Goal: Task Accomplishment & Management: Use online tool/utility

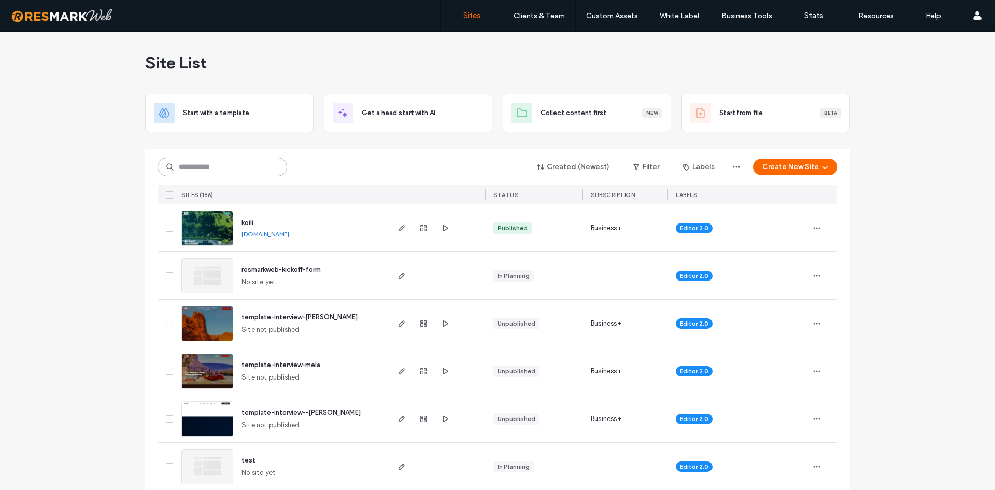
click at [218, 170] on input at bounding box center [223, 167] width 130 height 19
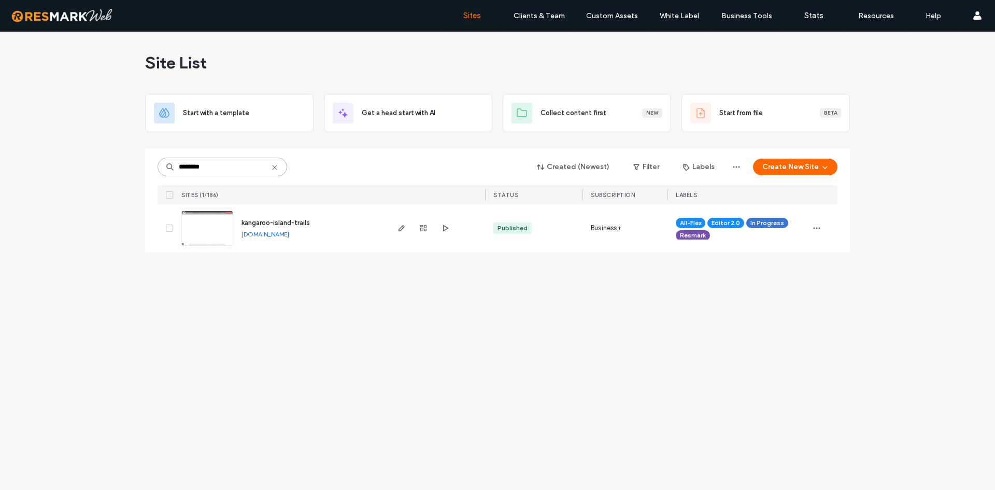
type input "********"
click at [405, 227] on icon "button" at bounding box center [401, 228] width 8 height 8
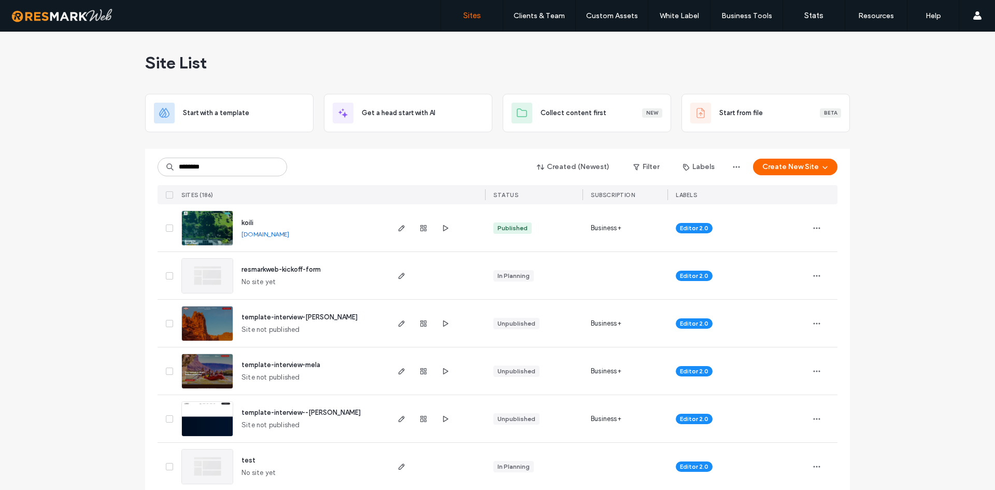
type input "********"
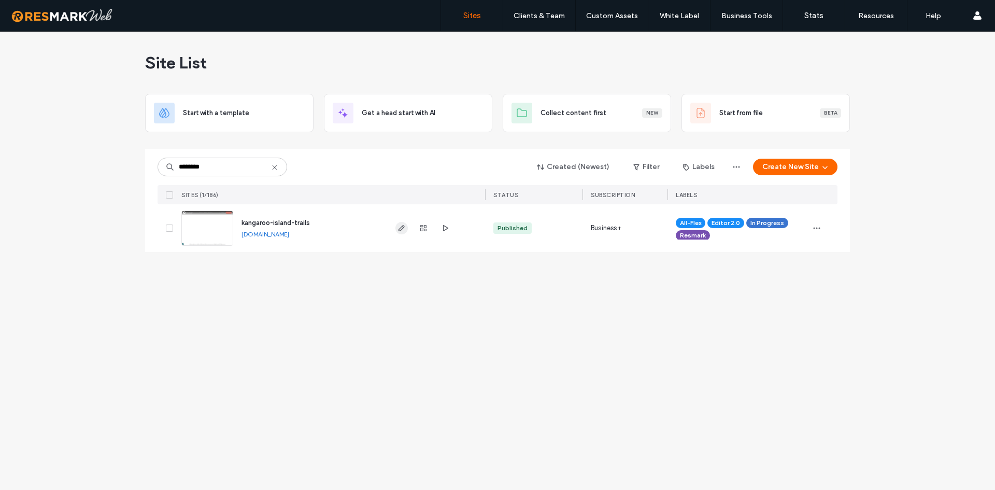
click at [403, 226] on use "button" at bounding box center [402, 228] width 6 height 6
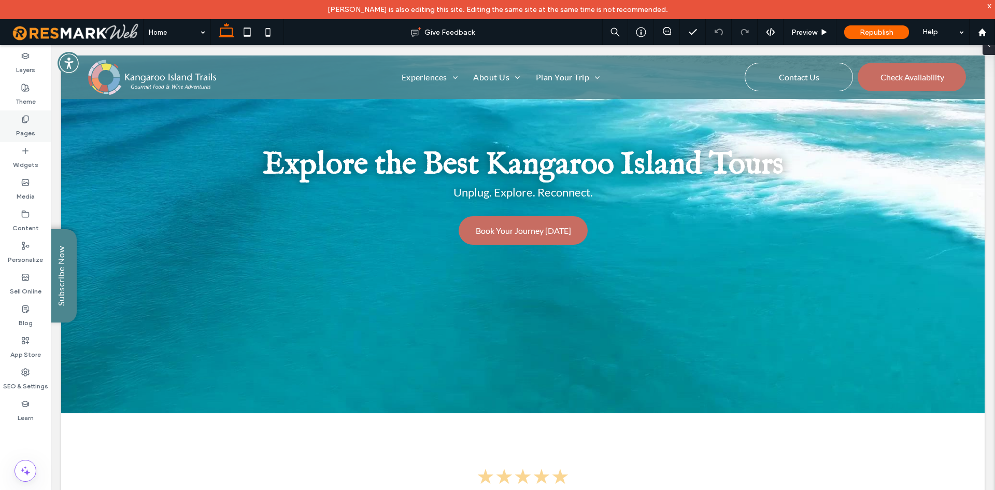
click at [26, 134] on label "Pages" at bounding box center [25, 130] width 19 height 15
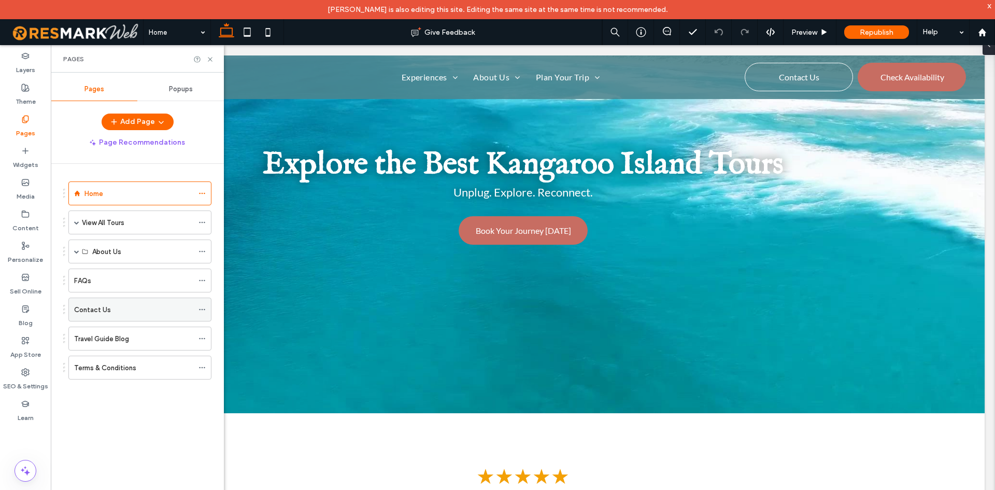
click at [94, 306] on label "Contact Us" at bounding box center [92, 310] width 37 height 18
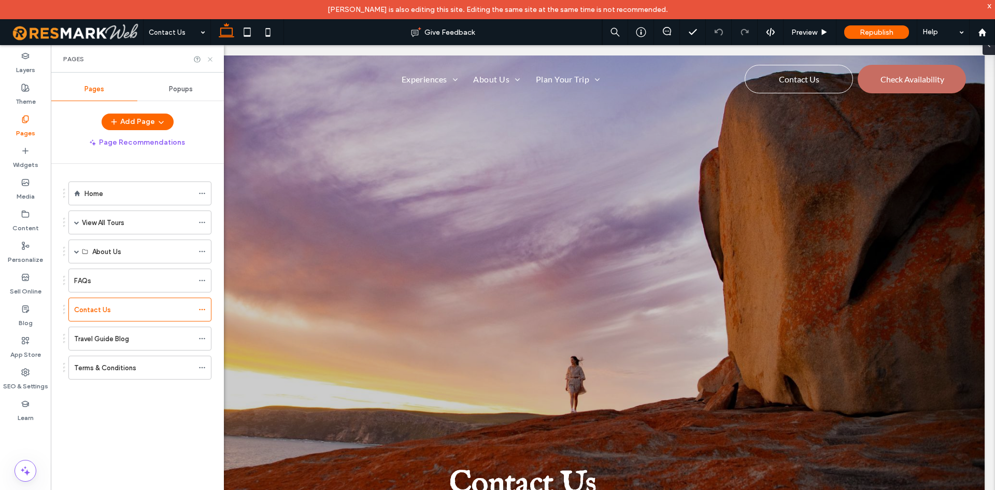
click at [211, 55] on icon at bounding box center [210, 59] width 8 height 8
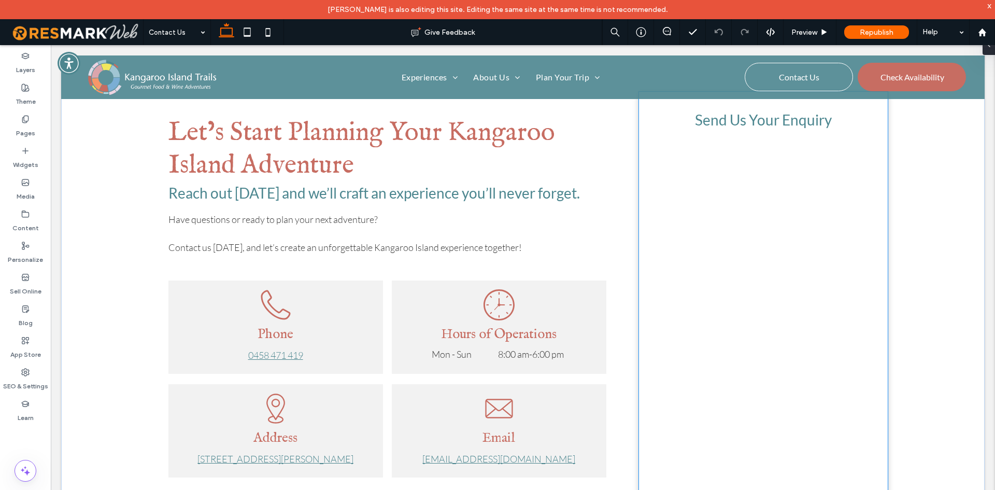
scroll to position [727, 0]
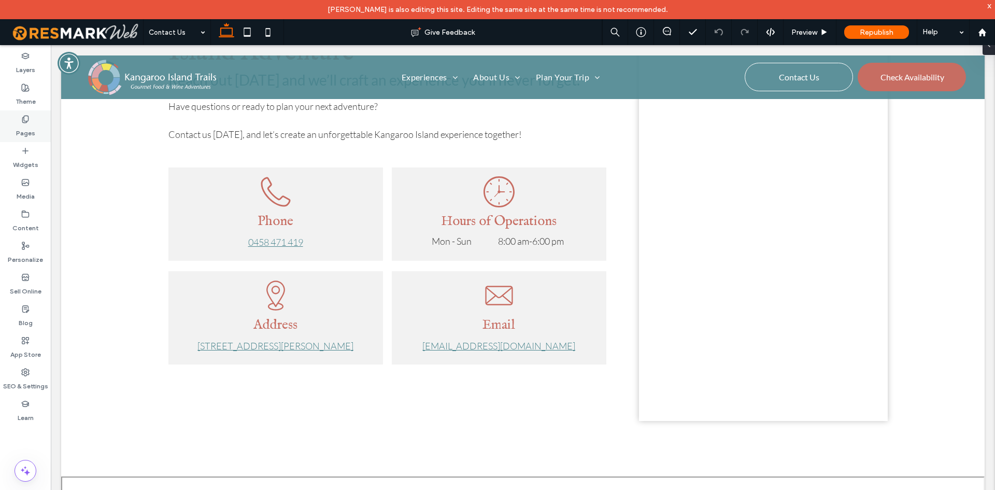
click at [25, 124] on label "Pages" at bounding box center [25, 130] width 19 height 15
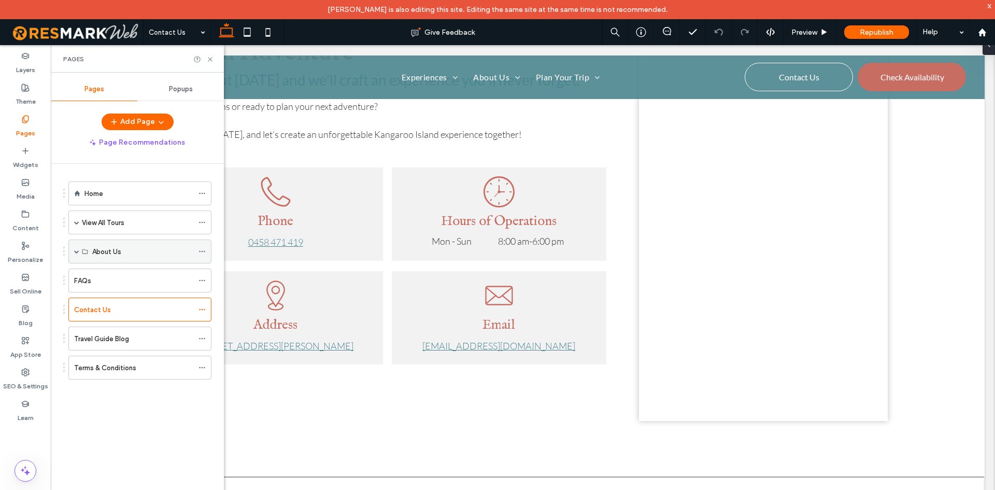
click at [78, 249] on div "About Us" at bounding box center [139, 251] width 143 height 24
click at [77, 249] on span at bounding box center [76, 251] width 5 height 5
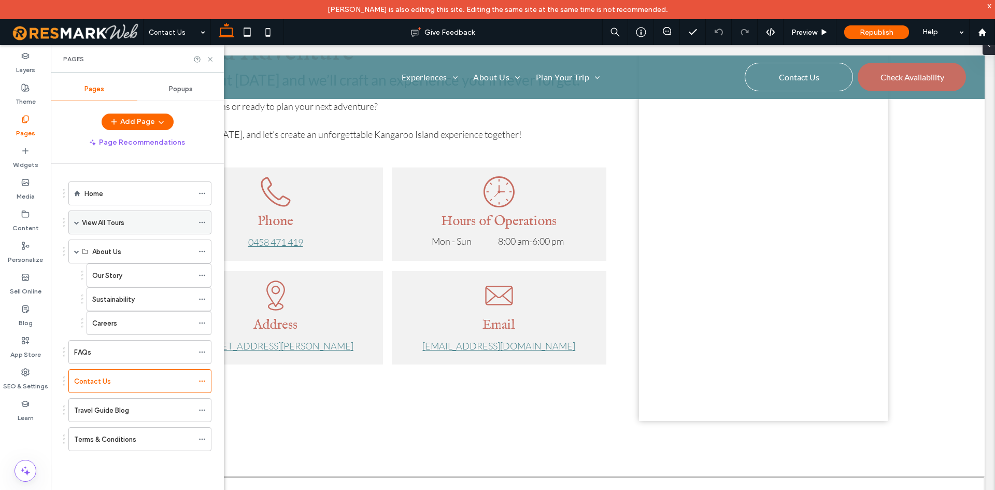
click at [72, 225] on div "View All Tours" at bounding box center [139, 222] width 143 height 24
click at [74, 221] on div "View All Tours" at bounding box center [139, 222] width 143 height 24
click at [78, 223] on span at bounding box center [76, 222] width 5 height 5
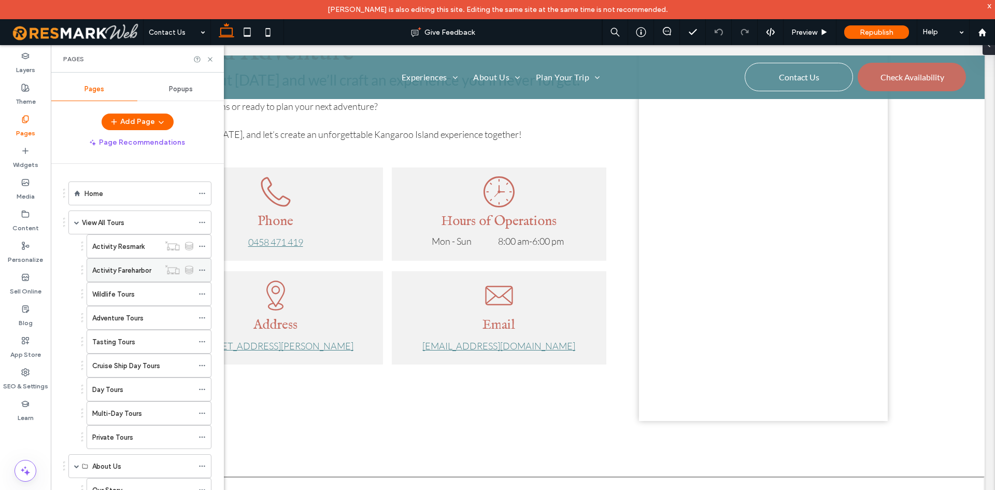
click at [134, 262] on div "Activity Fareharbor" at bounding box center [125, 270] width 67 height 23
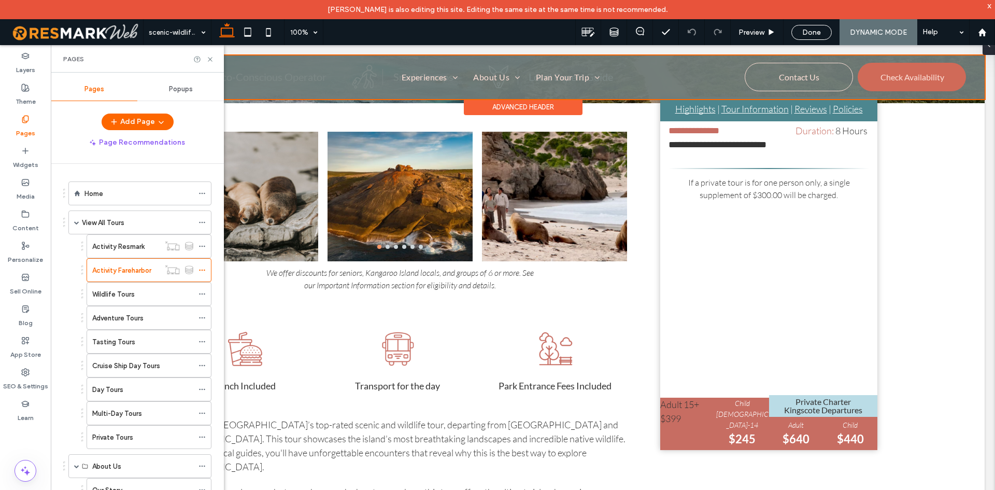
scroll to position [207, 0]
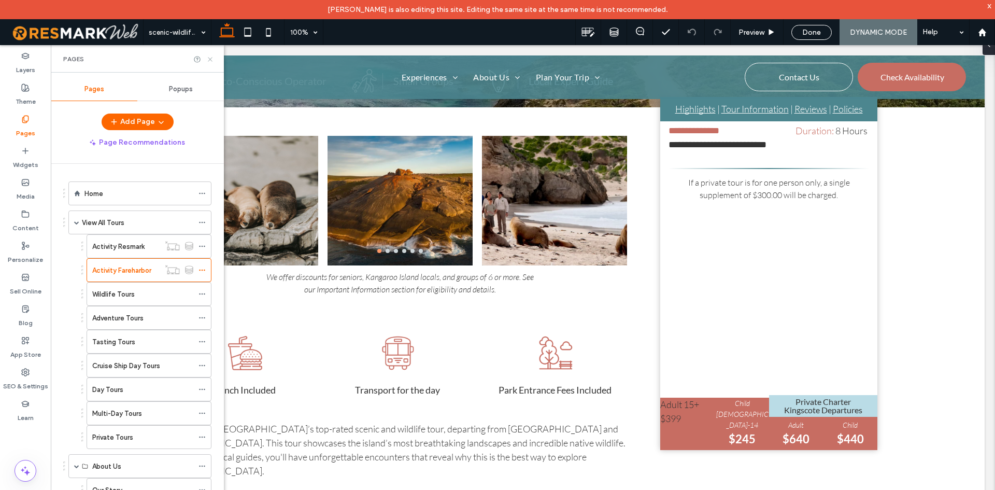
click at [209, 61] on use at bounding box center [210, 59] width 4 height 4
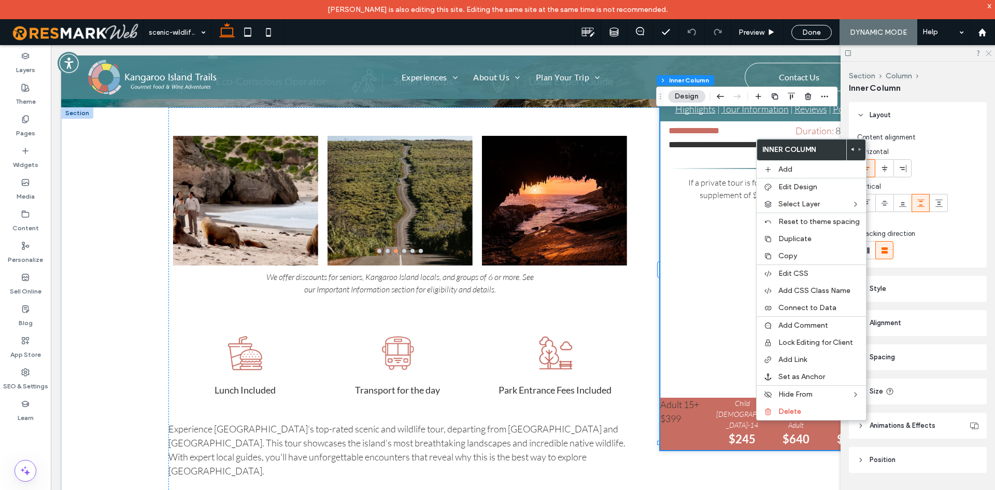
click at [988, 50] on icon at bounding box center [988, 52] width 7 height 7
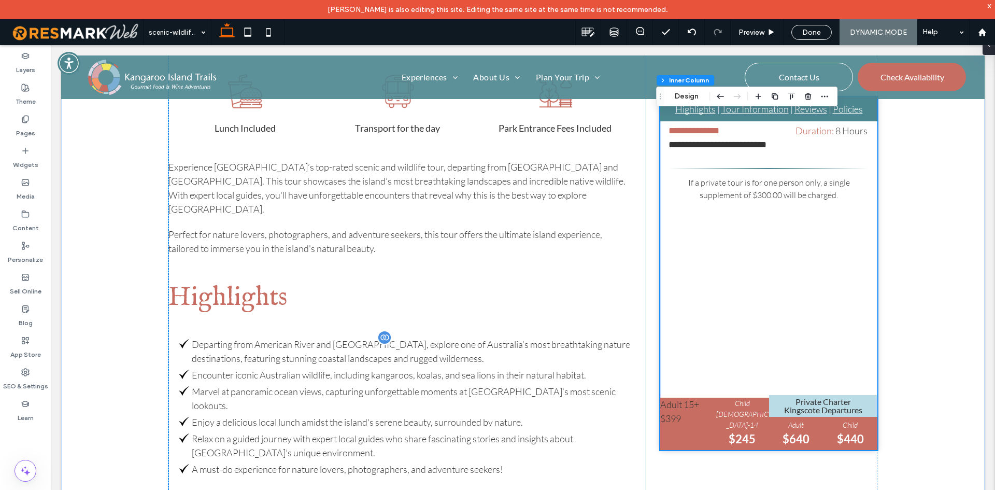
scroll to position [622, 0]
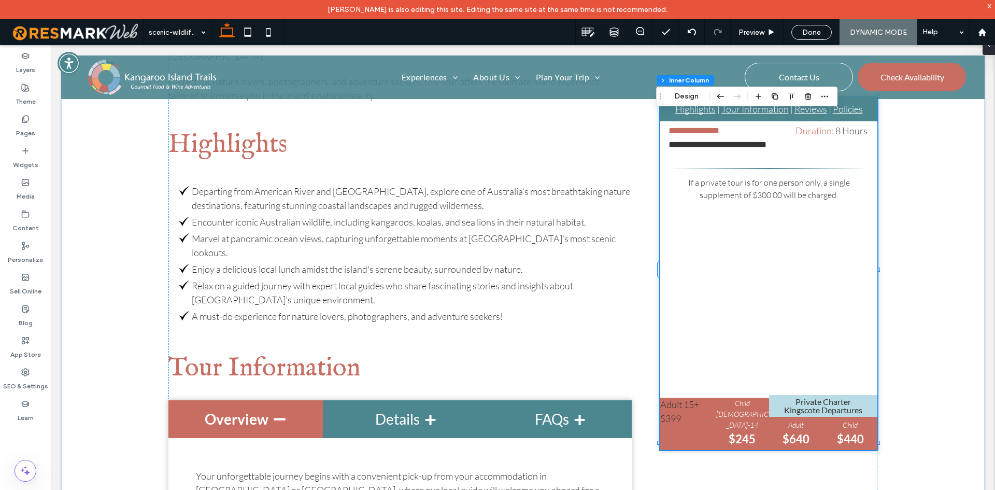
click at [793, 420] on span "Adult" at bounding box center [796, 424] width 16 height 9
click at [794, 420] on span "Adult" at bounding box center [796, 424] width 16 height 9
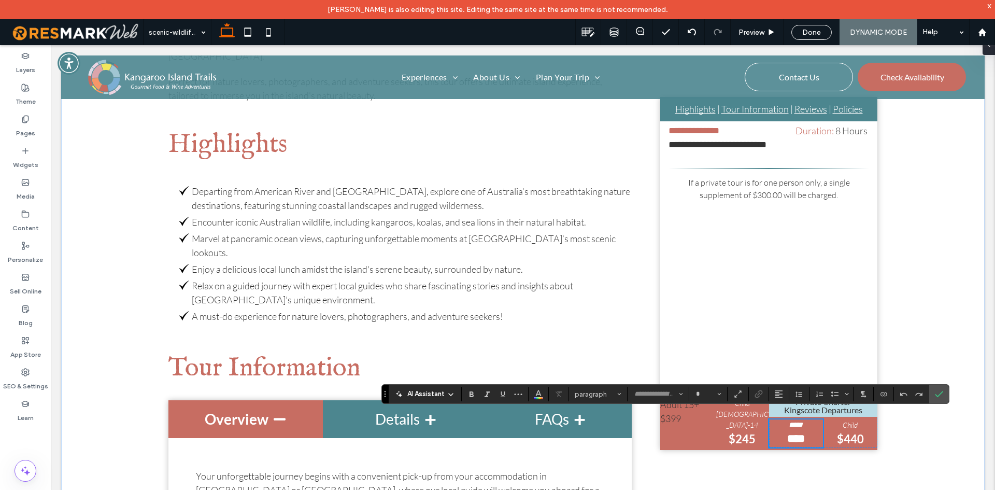
type input "****"
click at [928, 389] on section at bounding box center [911, 394] width 35 height 15
click at [936, 393] on icon "Confirm" at bounding box center [939, 394] width 8 height 8
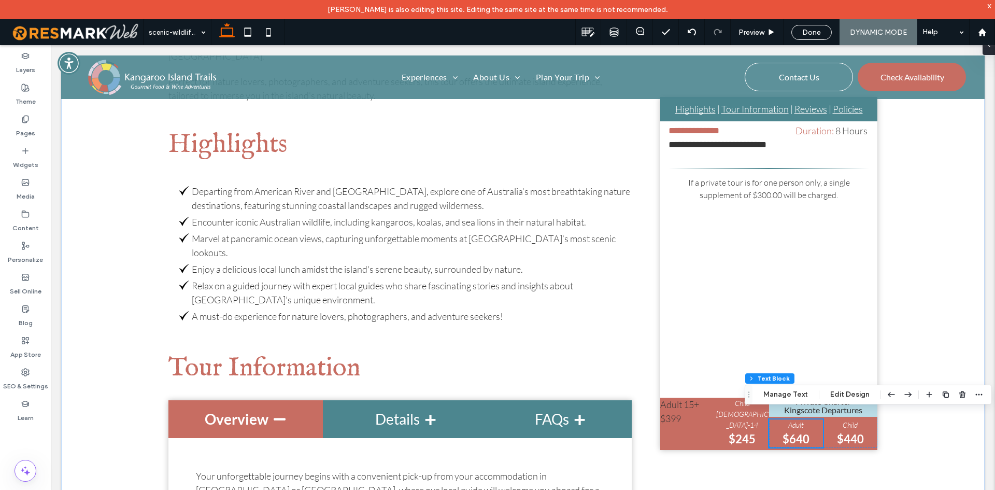
click at [793, 432] on strong "$640" at bounding box center [796, 439] width 27 height 14
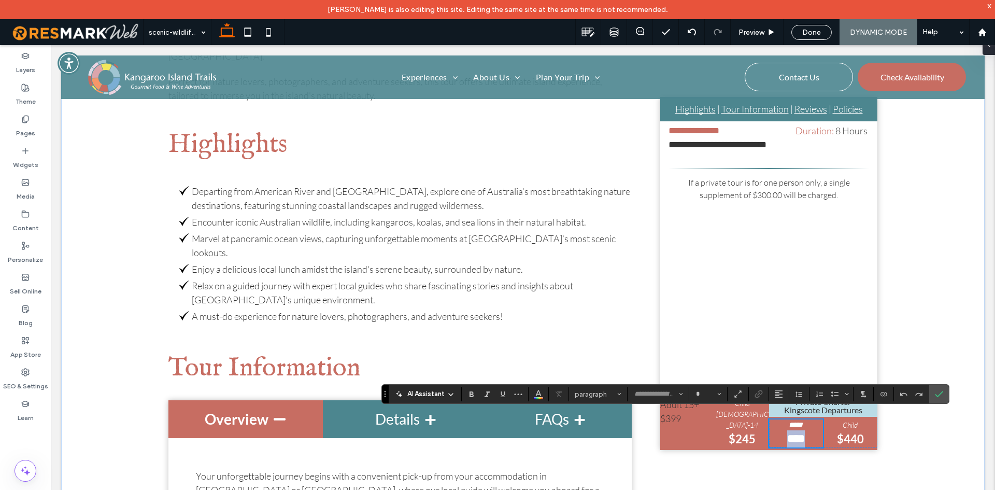
click at [793, 433] on strong "****" at bounding box center [796, 438] width 18 height 11
type input "****"
type input "**"
click at [938, 393] on icon "Confirm" at bounding box center [939, 394] width 8 height 8
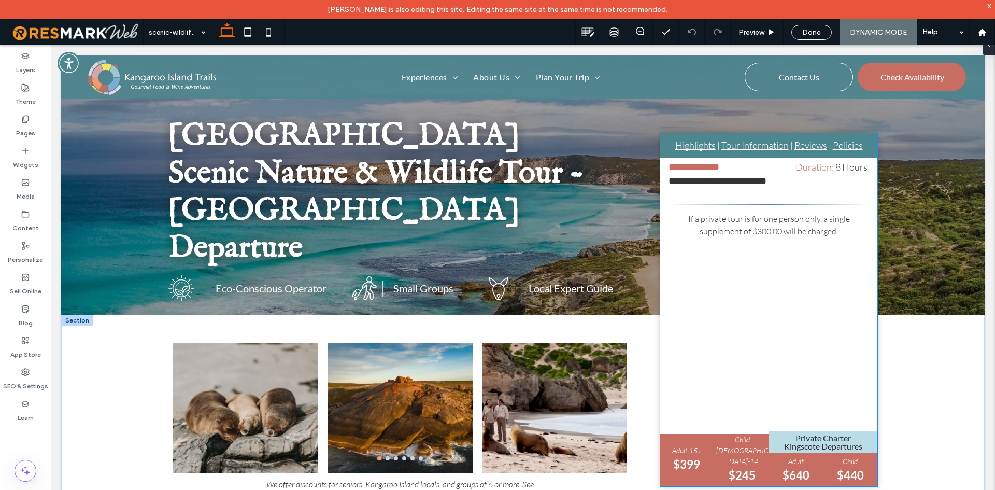
scroll to position [207, 0]
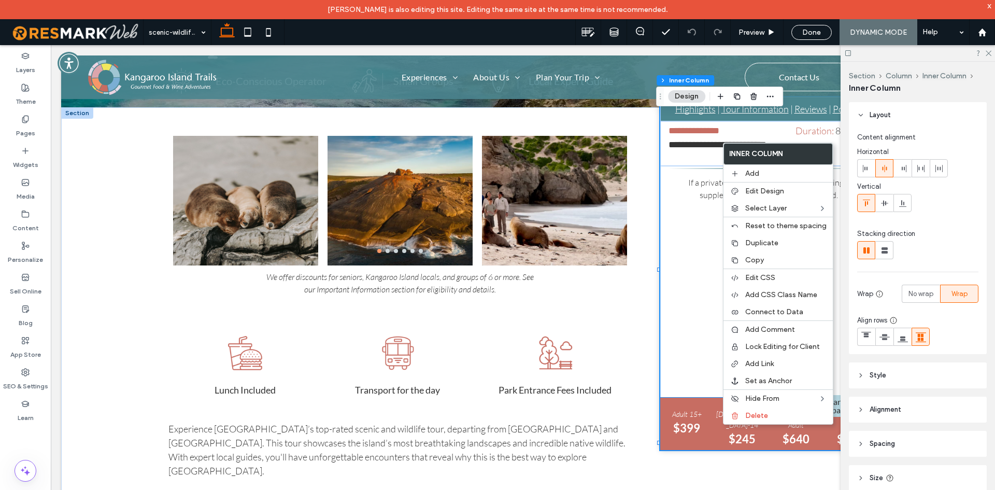
click at [729, 433] on strong "$245" at bounding box center [742, 439] width 27 height 14
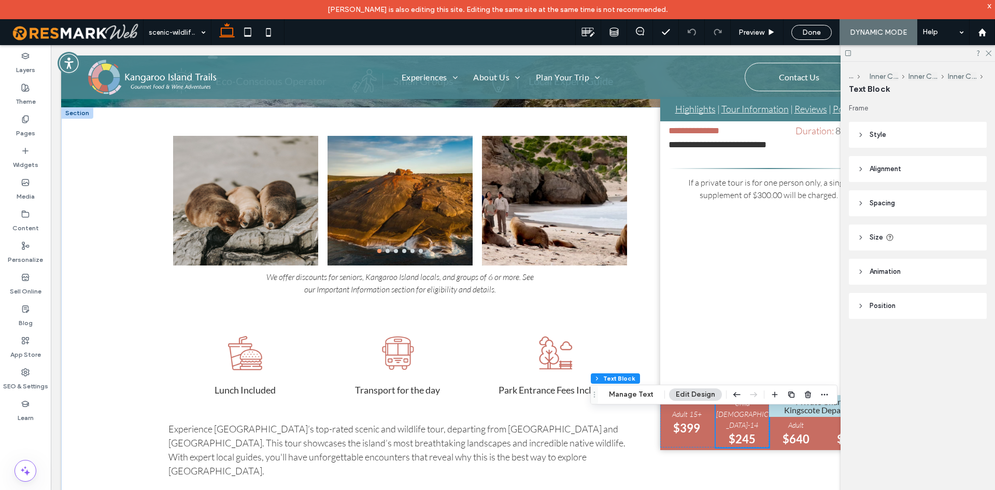
click at [729, 433] on strong "$245" at bounding box center [742, 439] width 27 height 14
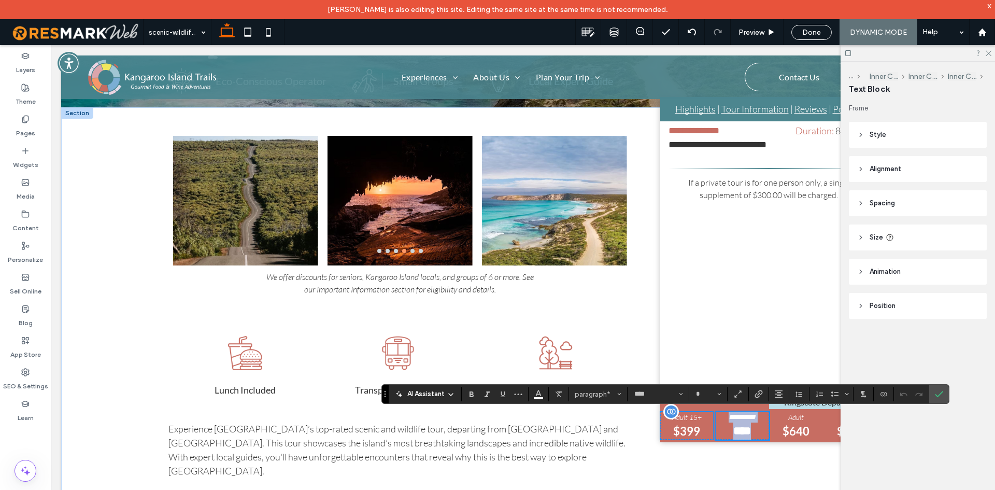
click at [694, 421] on p "Adult 15+" at bounding box center [686, 416] width 53 height 11
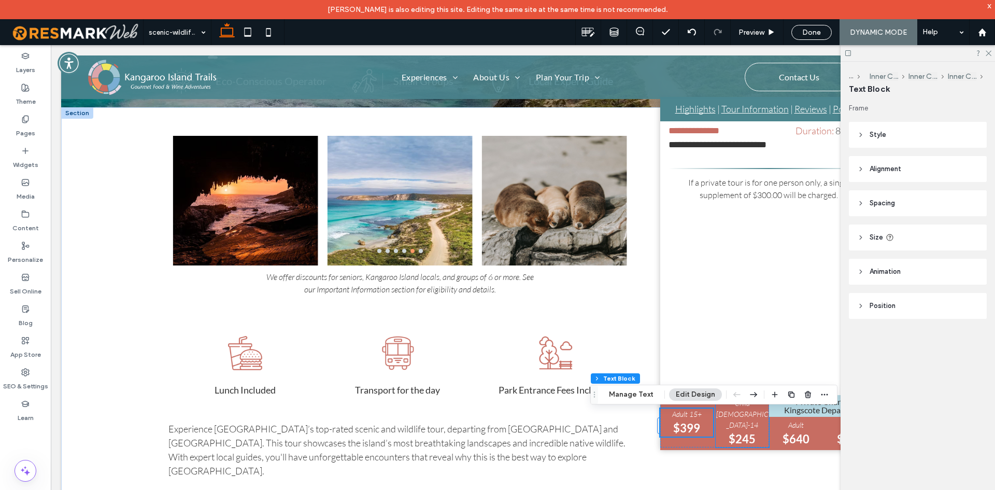
click at [753, 432] on p "$245" at bounding box center [742, 438] width 53 height 17
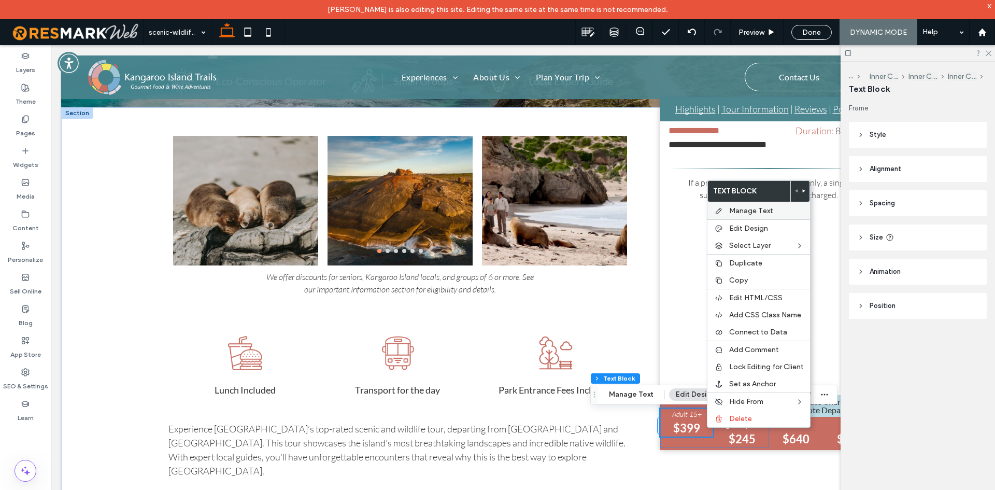
click at [741, 214] on span "Manage Text" at bounding box center [751, 210] width 44 height 9
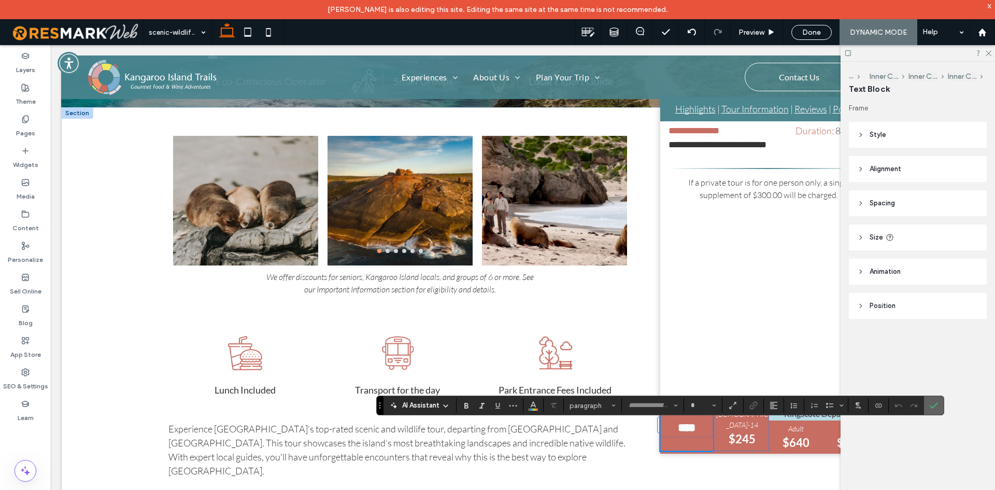
click at [935, 404] on use "Confirm" at bounding box center [934, 405] width 8 height 6
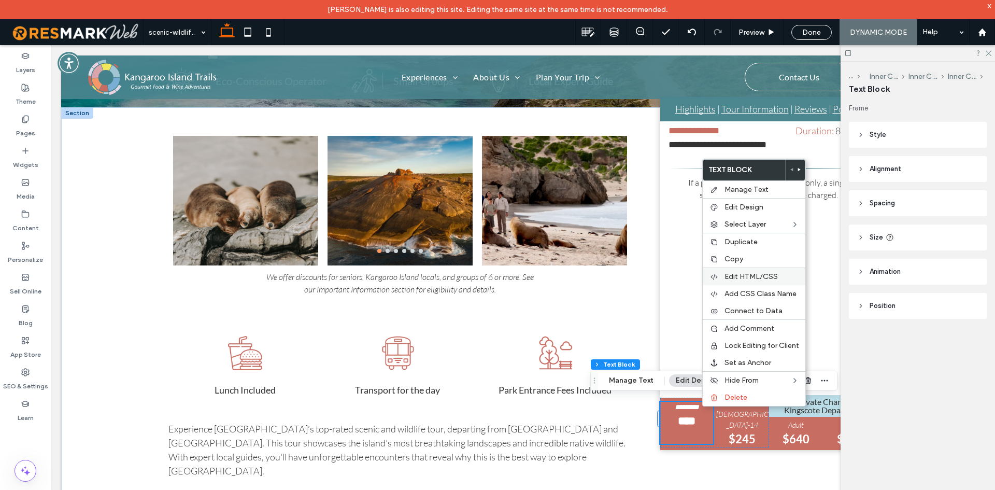
click at [775, 282] on div "Edit HTML/CSS" at bounding box center [754, 276] width 103 height 18
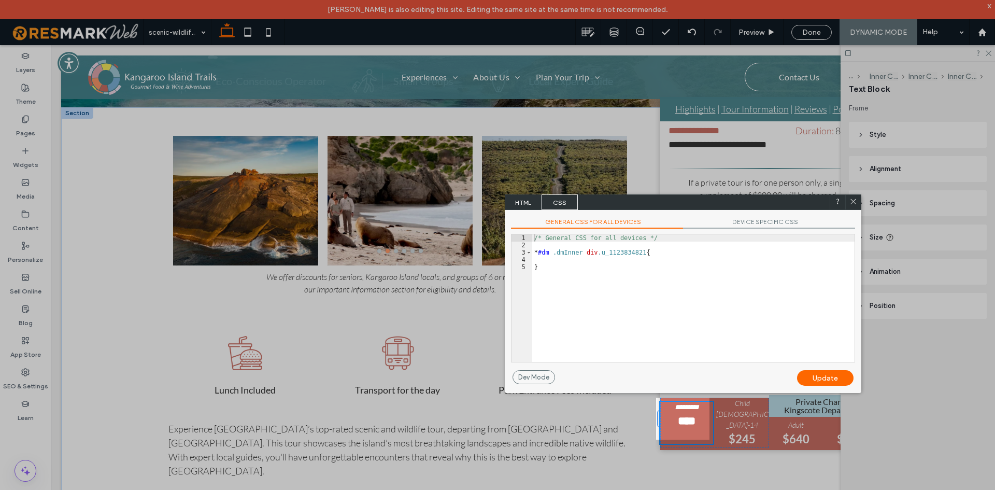
click at [520, 208] on span "HTML" at bounding box center [523, 202] width 36 height 16
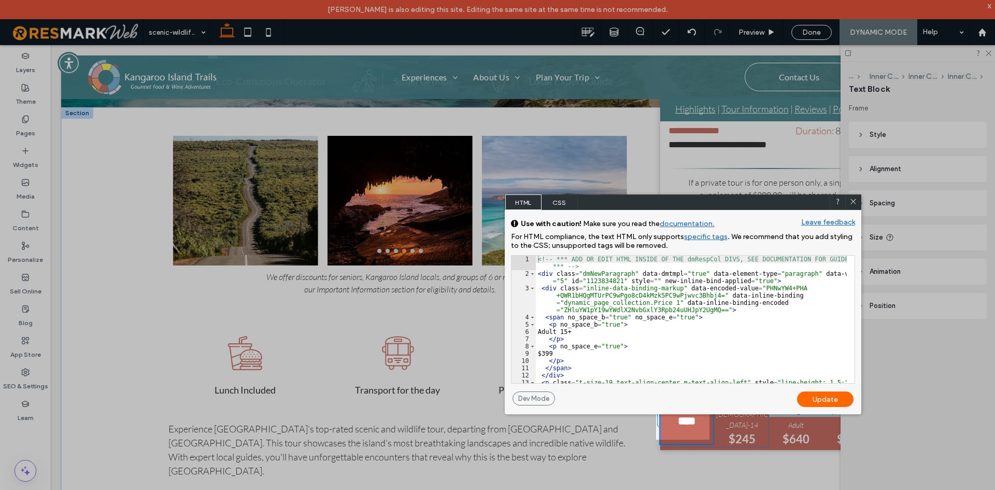
click at [33, 436] on div at bounding box center [328, 245] width 656 height 490
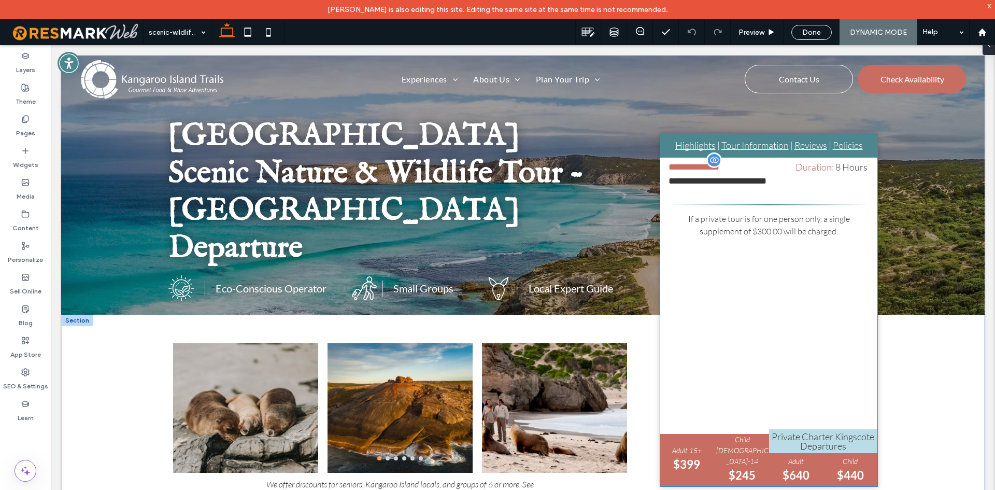
scroll to position [207, 0]
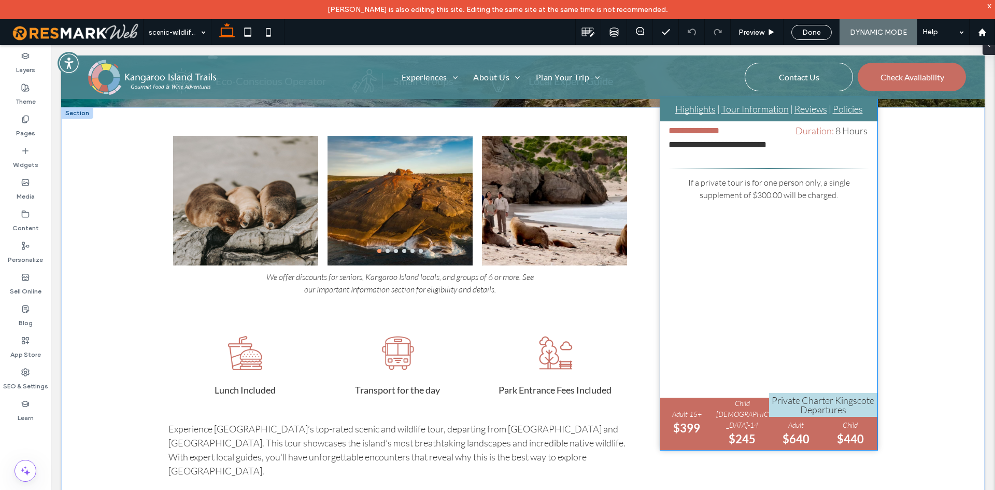
click at [785, 433] on strong "$640" at bounding box center [796, 439] width 27 height 14
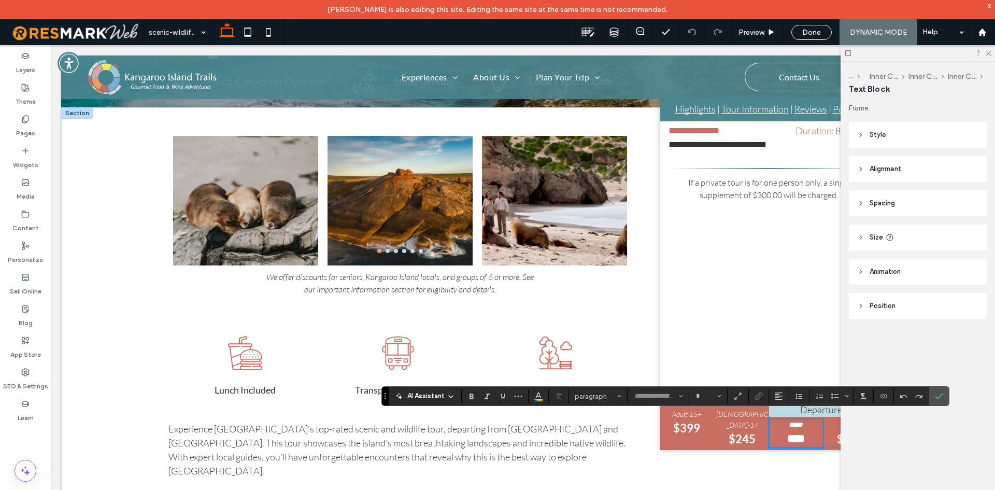
type input "****"
click at [752, 422] on span "Child [DEMOGRAPHIC_DATA]-14" at bounding box center [742, 414] width 52 height 31
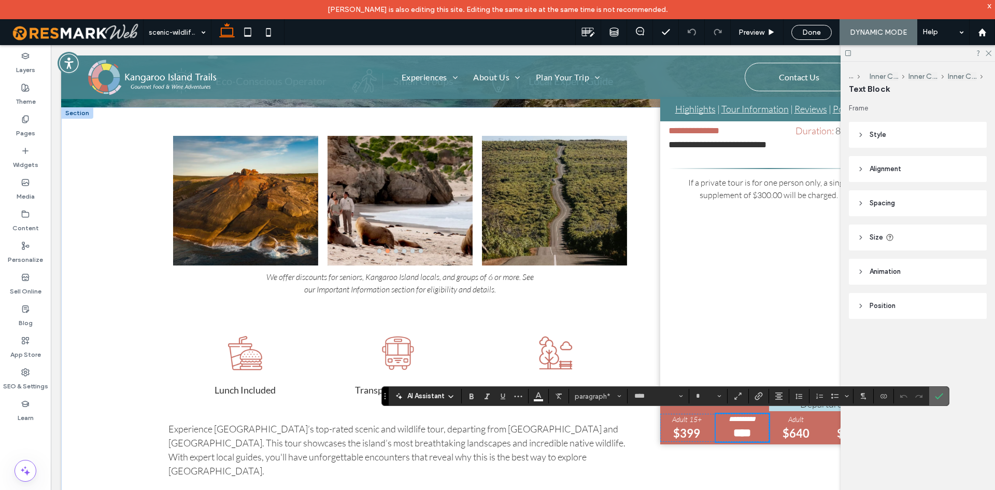
click at [940, 396] on use "Confirm" at bounding box center [939, 396] width 8 height 6
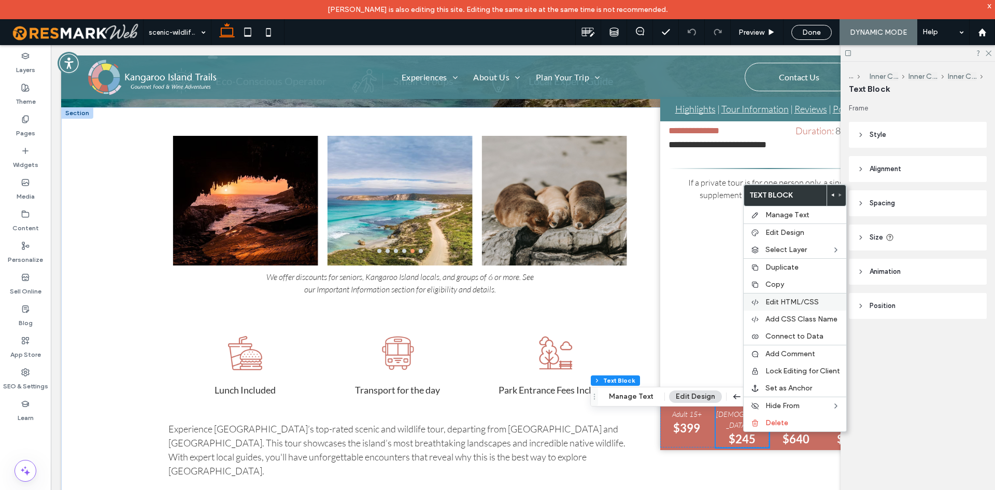
click at [789, 297] on div "Edit HTML/CSS" at bounding box center [795, 302] width 103 height 18
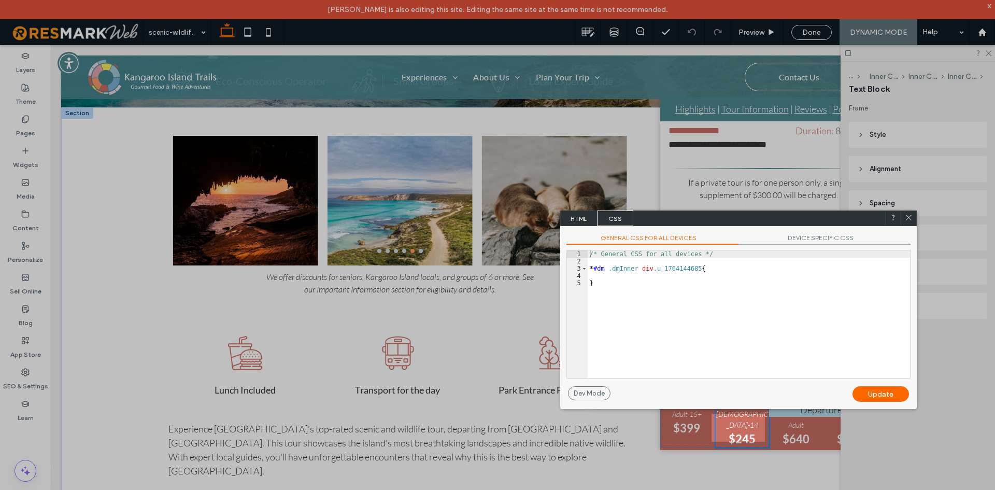
click at [572, 214] on span "HTML" at bounding box center [579, 218] width 36 height 16
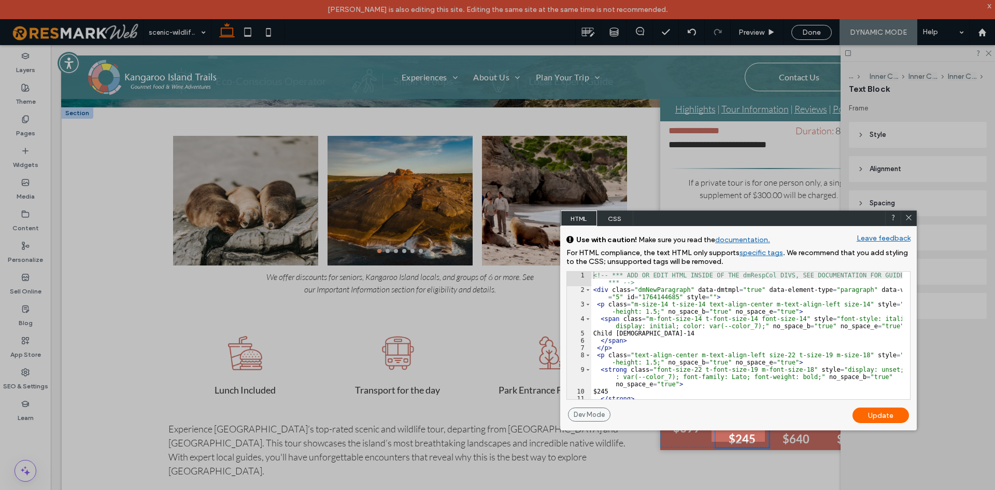
drag, startPoint x: 909, startPoint y: 216, endPoint x: 895, endPoint y: 221, distance: 14.9
click at [909, 216] on icon at bounding box center [909, 218] width 8 height 8
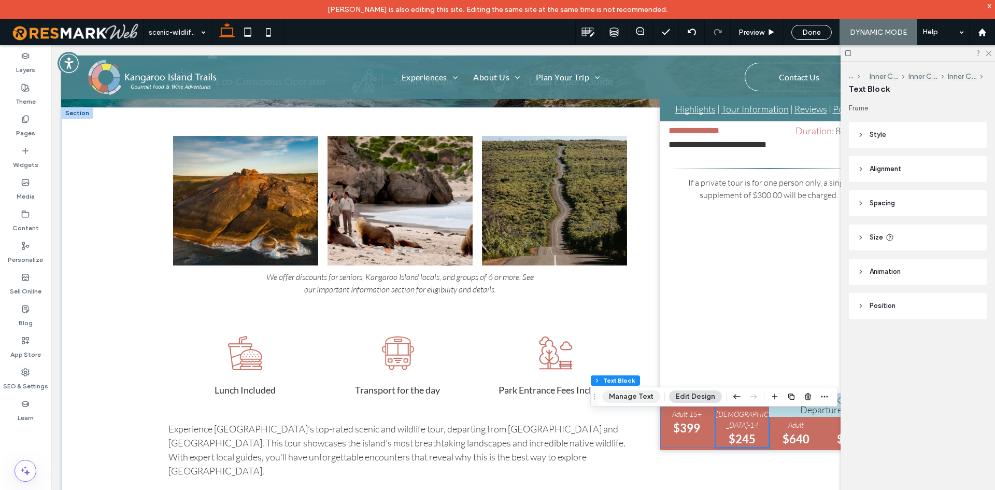
click at [641, 396] on button "Manage Text" at bounding box center [631, 396] width 58 height 12
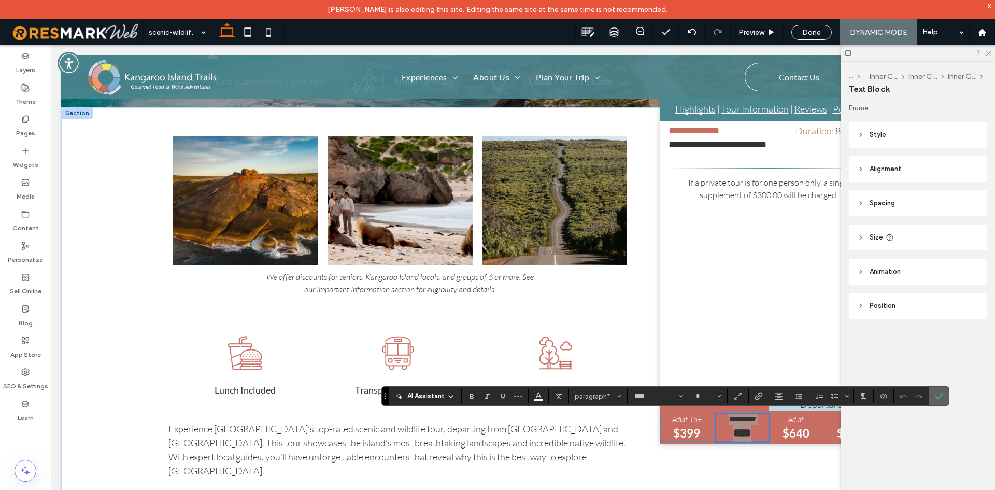
click at [936, 393] on icon "Confirm" at bounding box center [939, 396] width 8 height 8
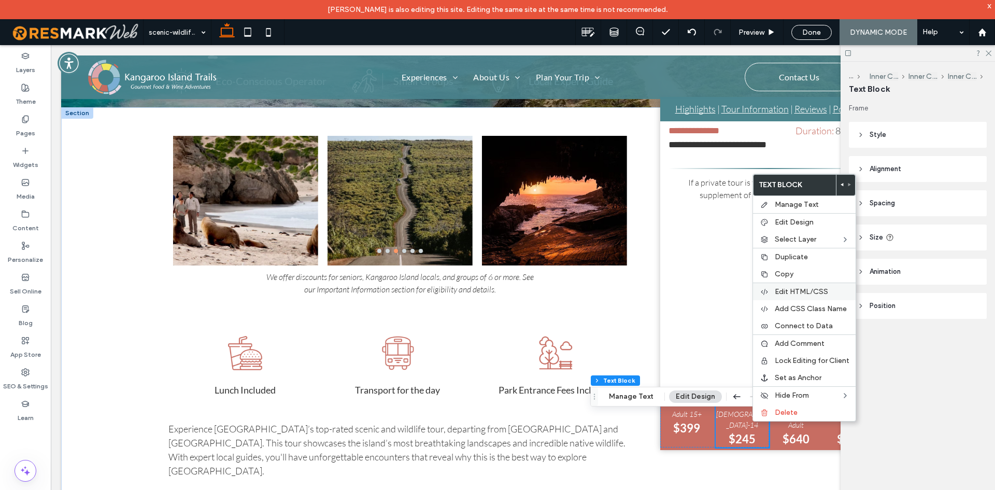
click at [808, 293] on span "Edit HTML/CSS" at bounding box center [801, 291] width 53 height 9
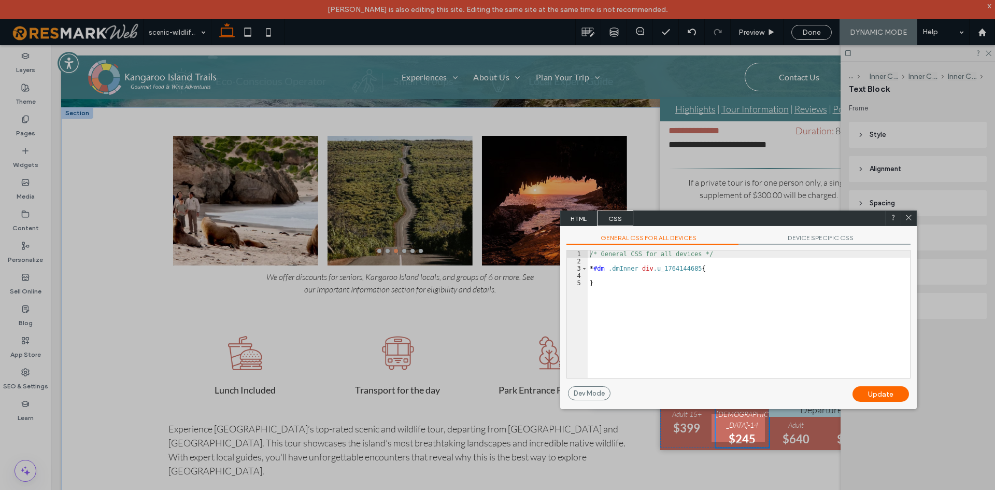
click at [582, 219] on span "HTML" at bounding box center [579, 218] width 36 height 16
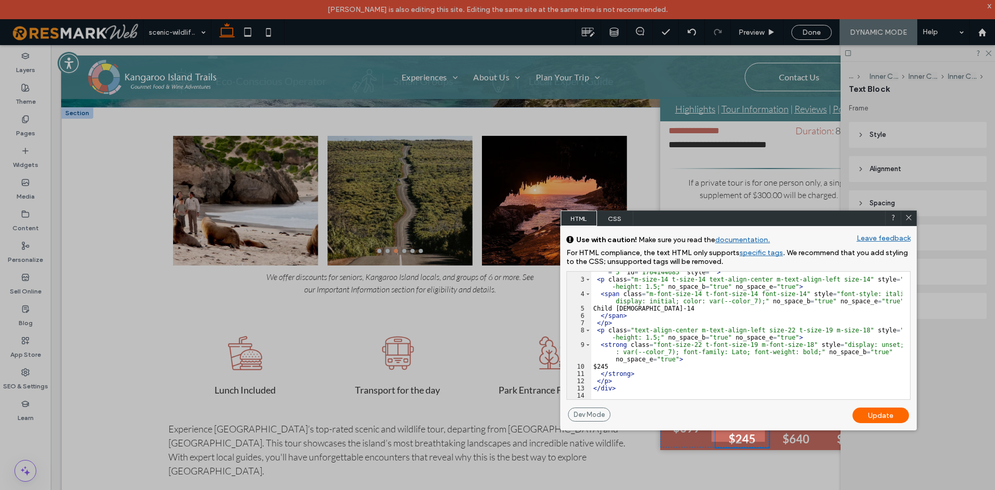
scroll to position [25, 0]
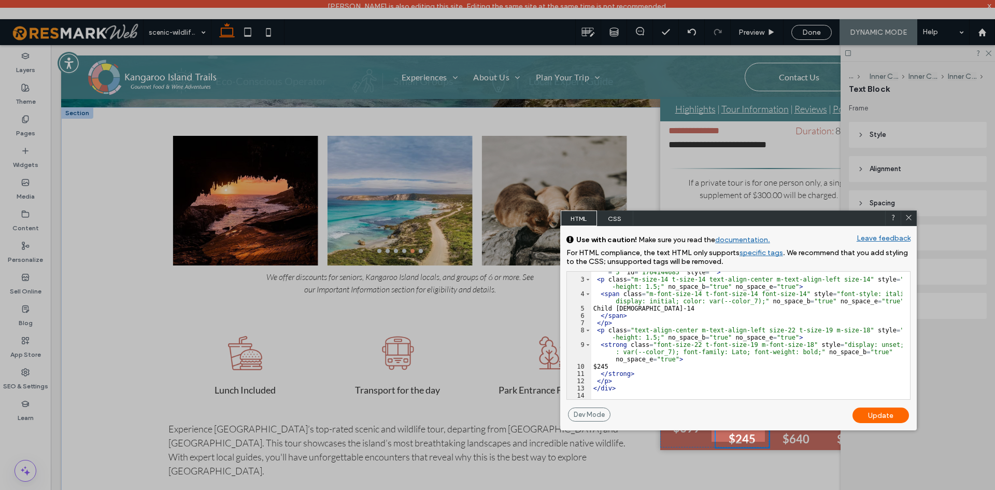
click at [906, 219] on use at bounding box center [908, 217] width 5 height 5
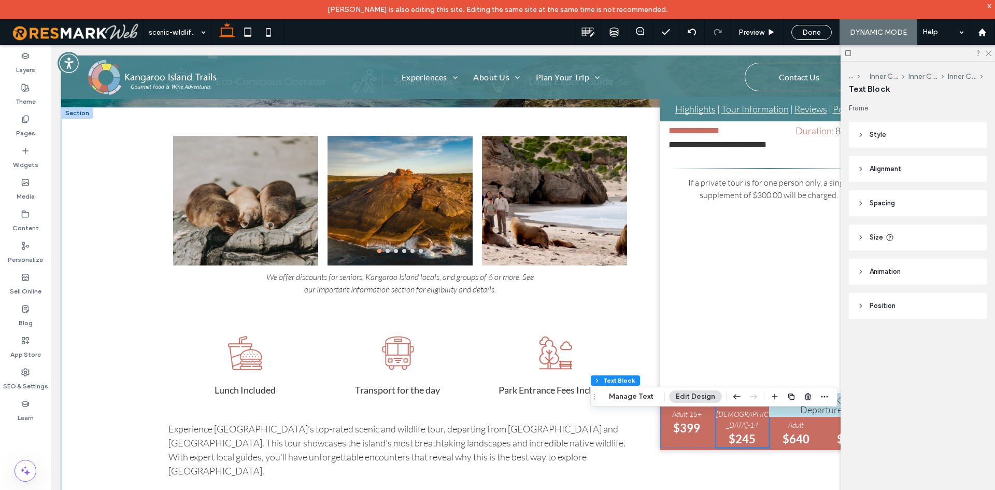
click at [986, 49] on icon at bounding box center [988, 52] width 7 height 7
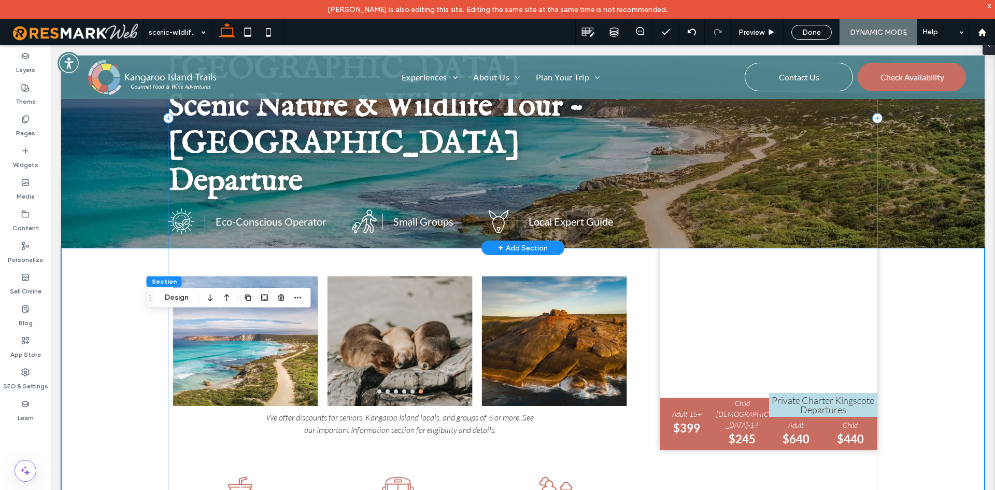
scroll to position [155, 0]
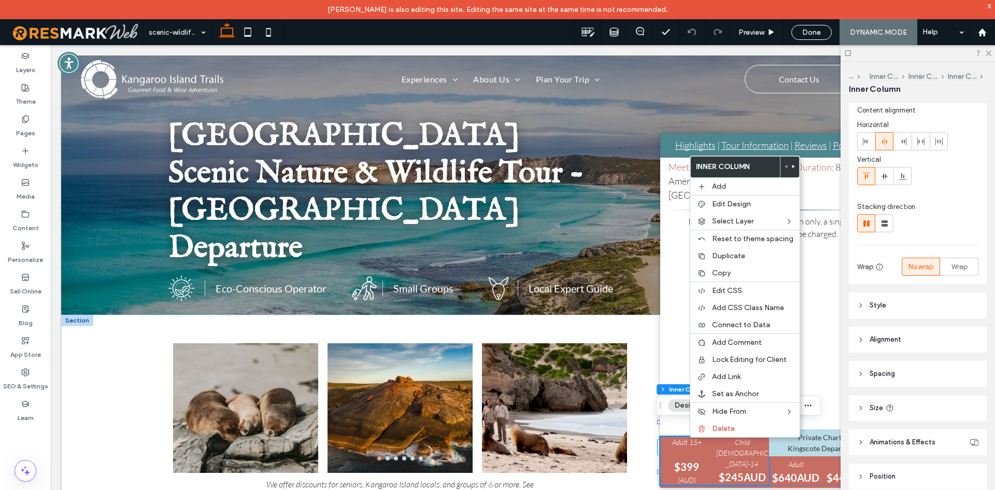
scroll to position [54, 0]
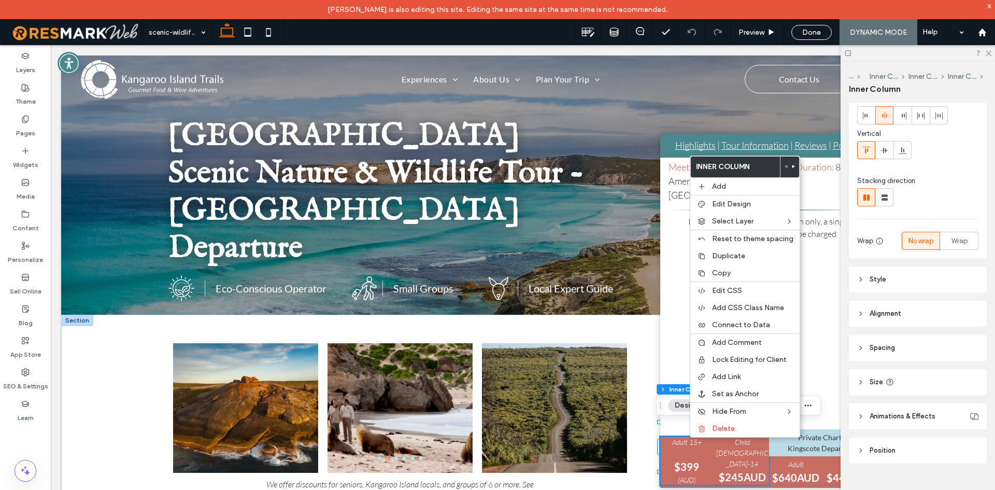
click at [927, 381] on header "Size" at bounding box center [918, 382] width 138 height 26
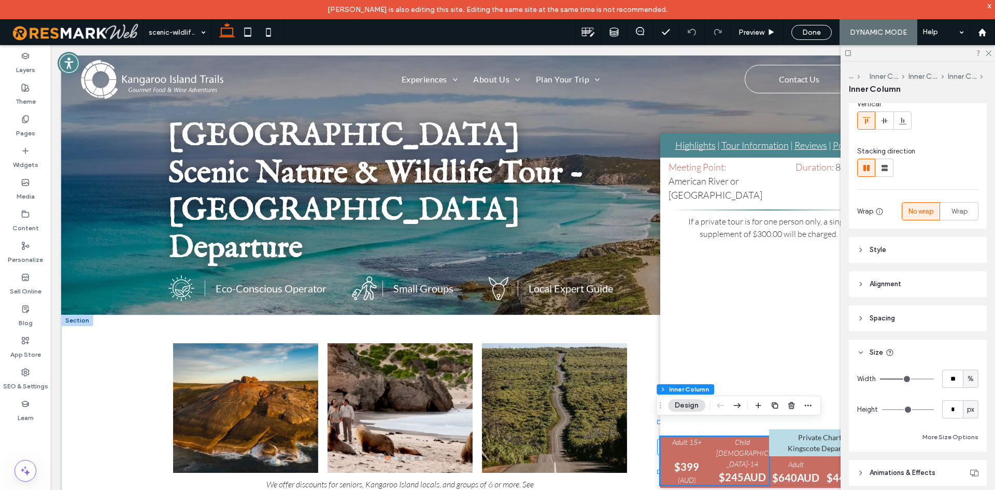
scroll to position [113, 0]
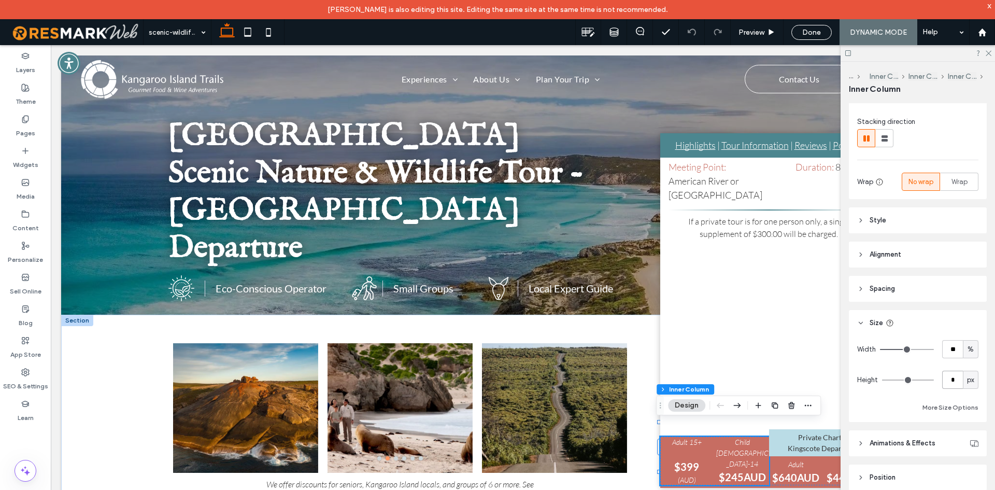
click at [949, 385] on input "*" at bounding box center [952, 380] width 21 height 18
type input "**"
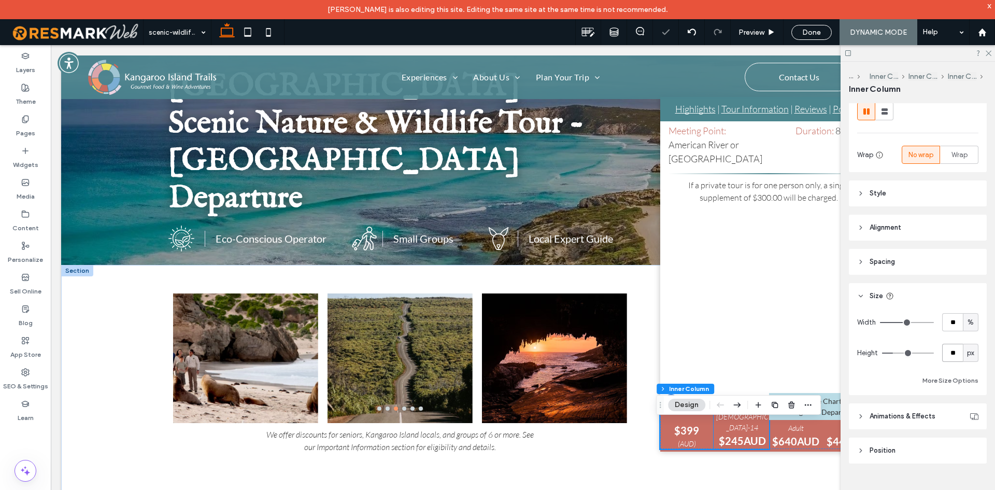
scroll to position [104, 0]
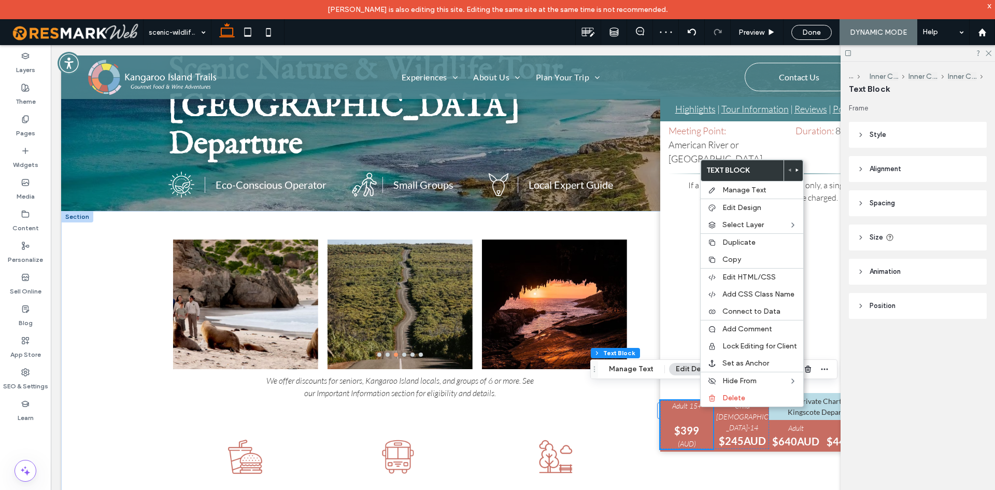
click at [930, 232] on header "Size" at bounding box center [918, 237] width 138 height 26
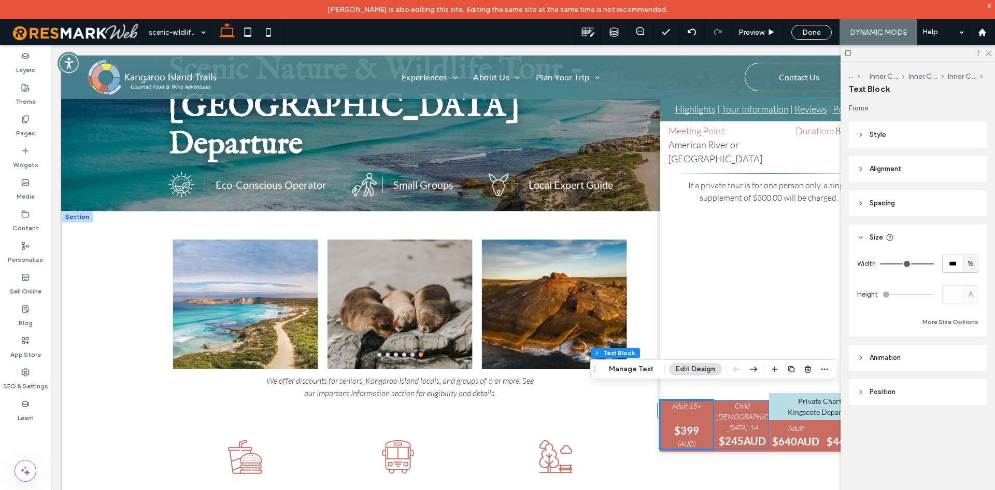
click at [731, 420] on div "Adult 15+ $399 (AUD) Child [DEMOGRAPHIC_DATA]-14 $245AUD" at bounding box center [714, 424] width 109 height 49
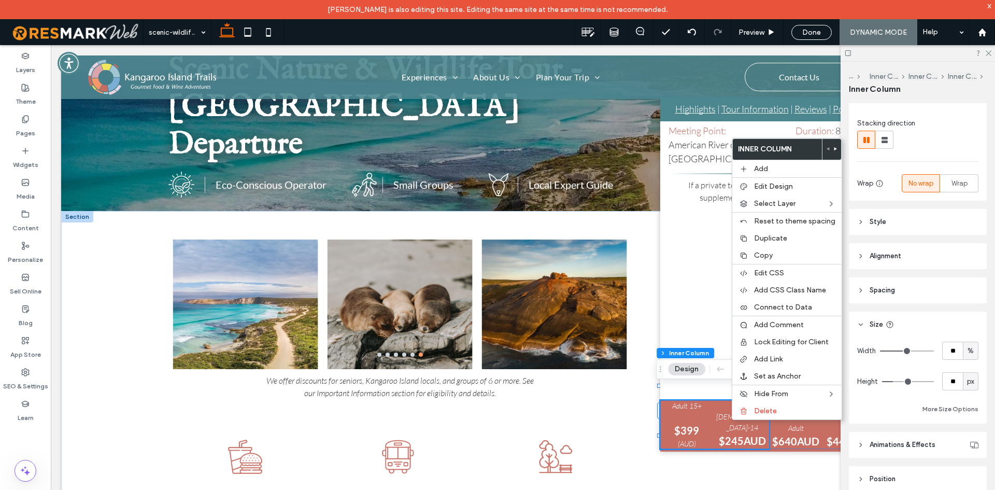
scroll to position [140, 0]
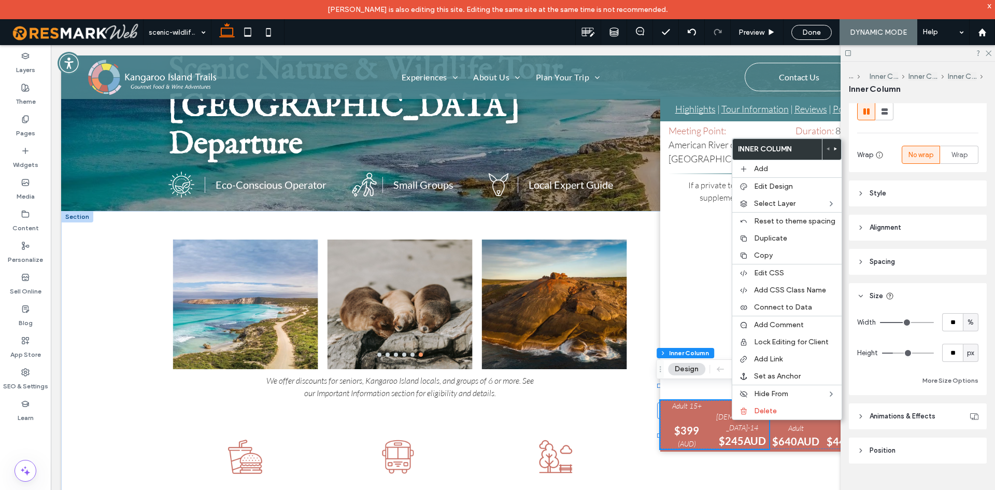
click at [984, 52] on div at bounding box center [918, 53] width 154 height 16
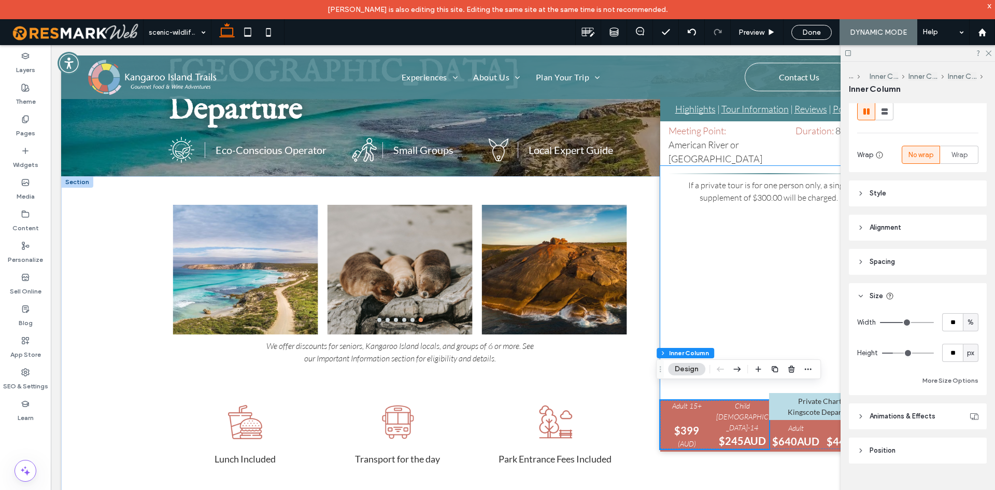
scroll to position [155, 0]
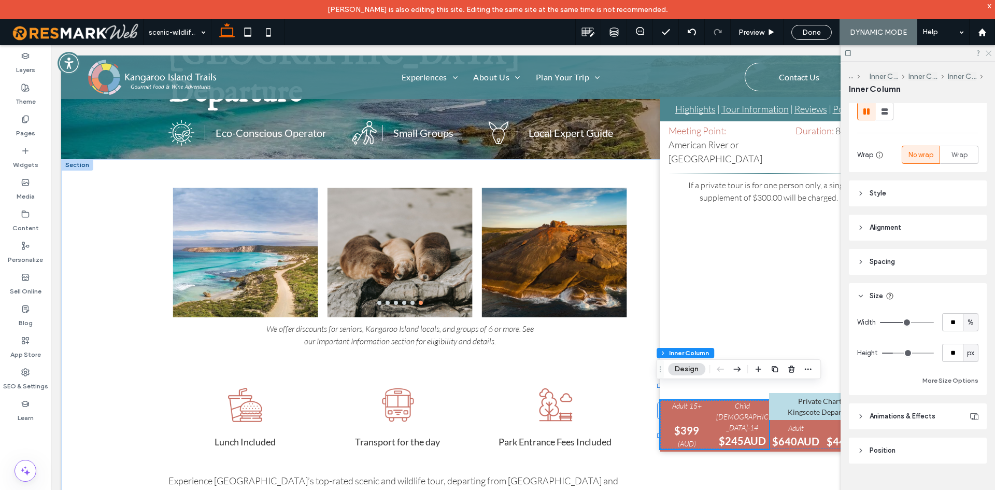
click at [989, 52] on icon at bounding box center [988, 52] width 7 height 7
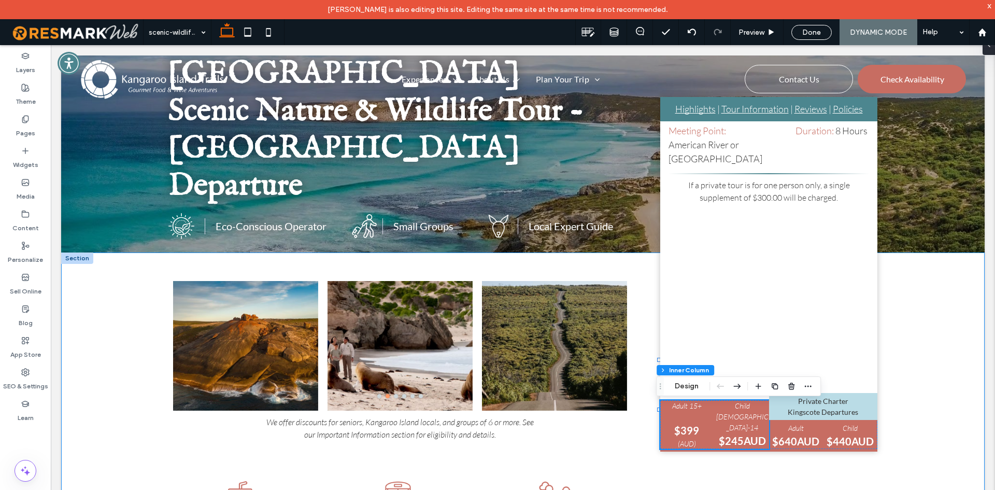
scroll to position [207, 0]
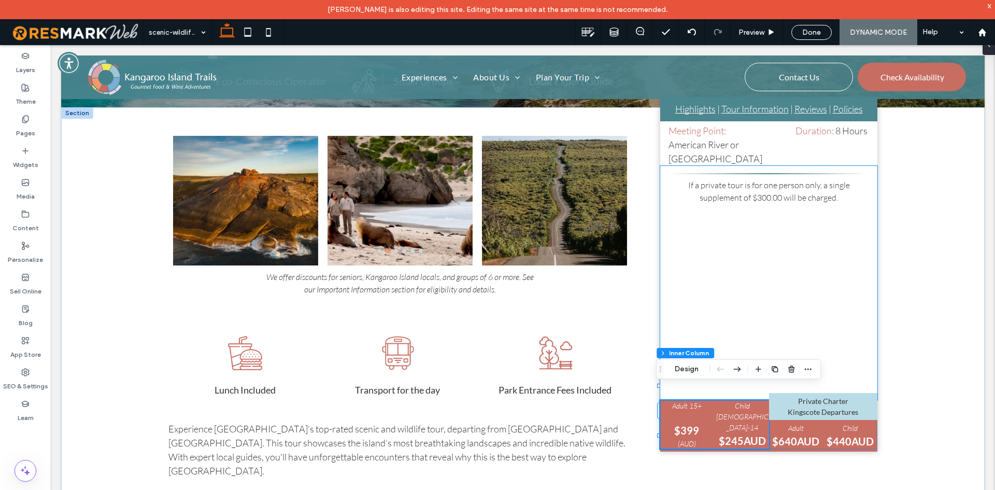
click at [869, 370] on div "If a private tour is for one person only, a single supplement of $300.00 will b…" at bounding box center [769, 283] width 218 height 234
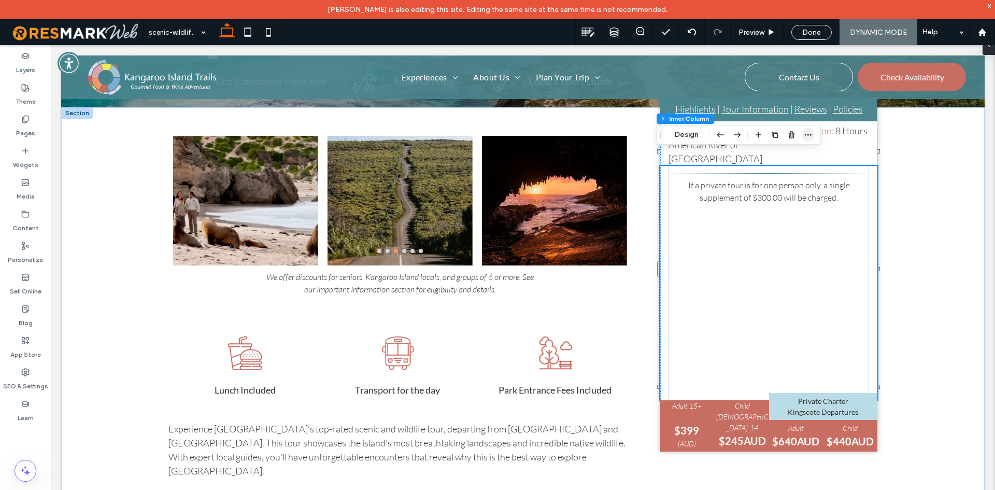
click at [810, 132] on icon "button" at bounding box center [808, 135] width 8 height 8
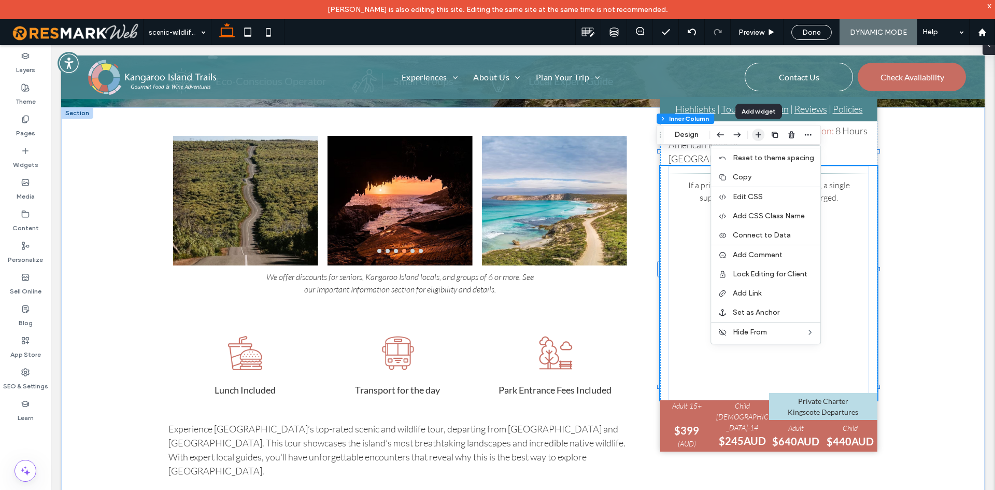
click at [754, 135] on icon "button" at bounding box center [758, 135] width 8 height 8
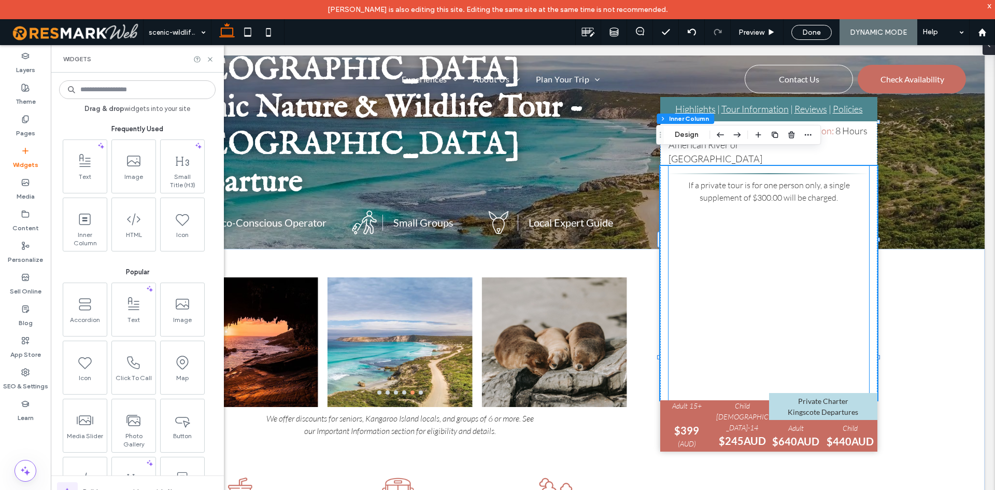
scroll to position [155, 0]
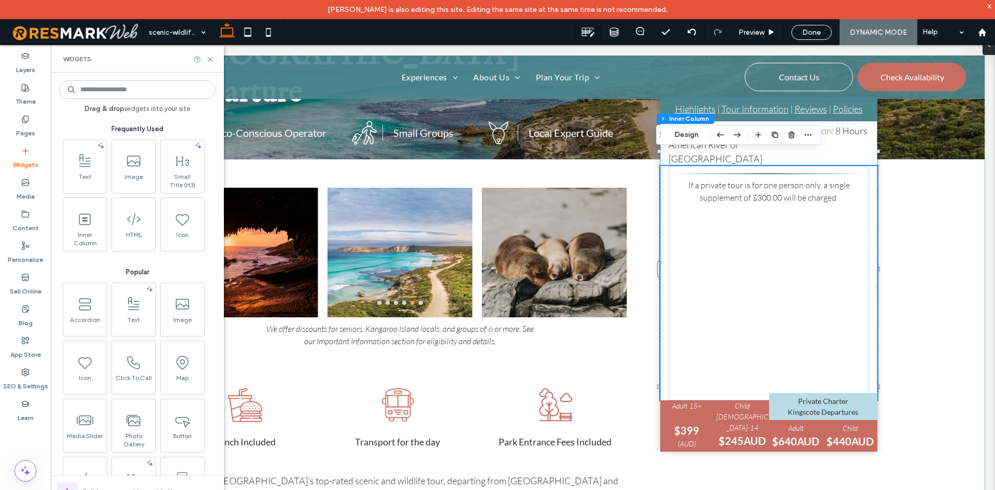
click at [872, 361] on div "If a private tour is for one person only, a single supplement of $300.00 will b…" at bounding box center [769, 283] width 218 height 234
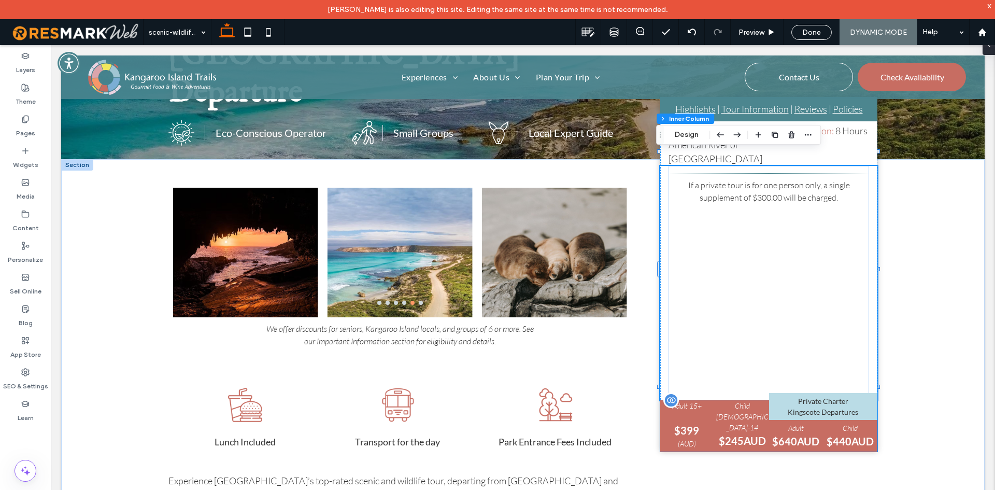
drag, startPoint x: 661, startPoint y: 411, endPoint x: 699, endPoint y: 417, distance: 38.7
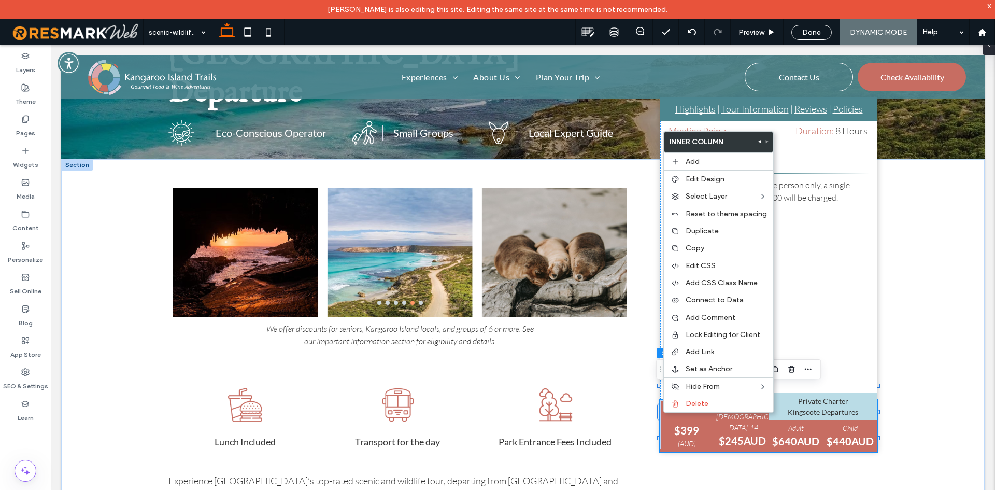
drag, startPoint x: 699, startPoint y: 417, endPoint x: 689, endPoint y: 417, distance: 9.8
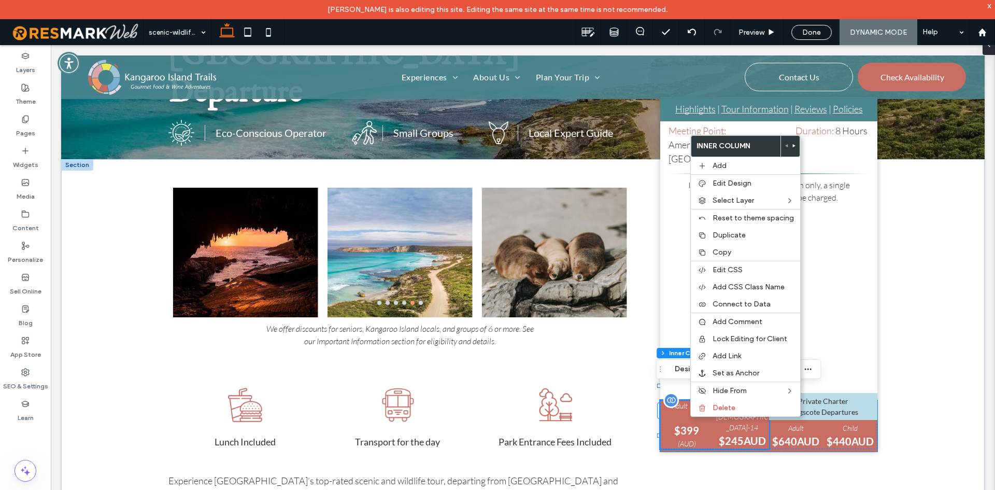
click at [685, 422] on p "$399" at bounding box center [686, 430] width 53 height 16
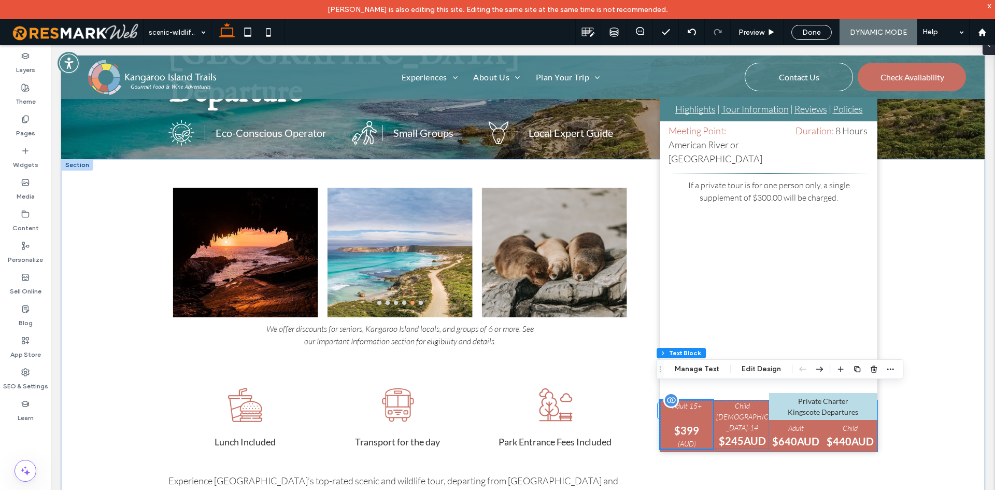
click at [685, 417] on div "Adult 15+ $399 (AUD)" at bounding box center [686, 424] width 53 height 49
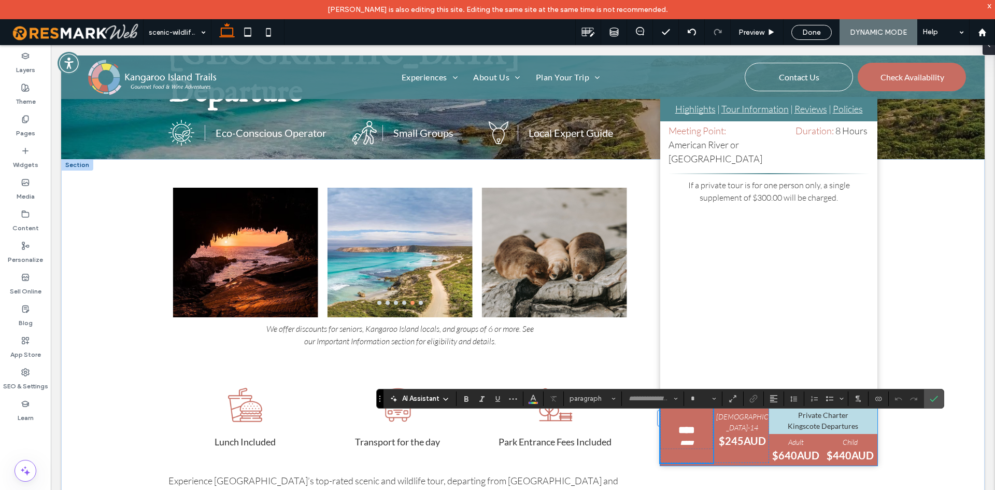
type input "**"
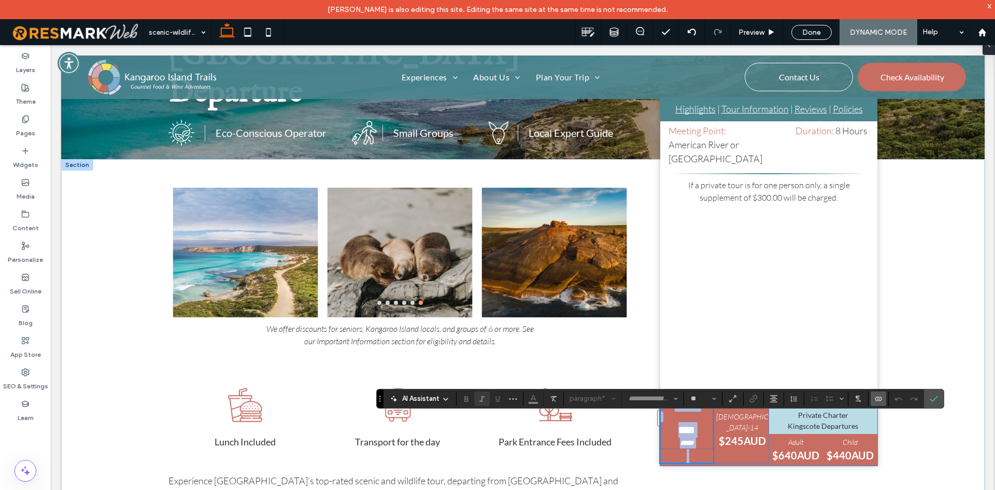
copy span "********* **** *****"
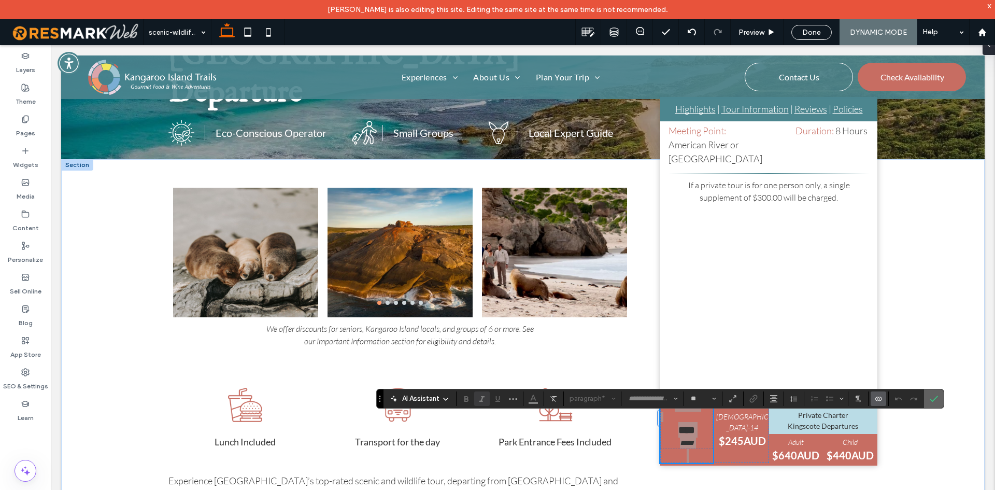
click at [940, 401] on label "Confirm" at bounding box center [934, 398] width 16 height 19
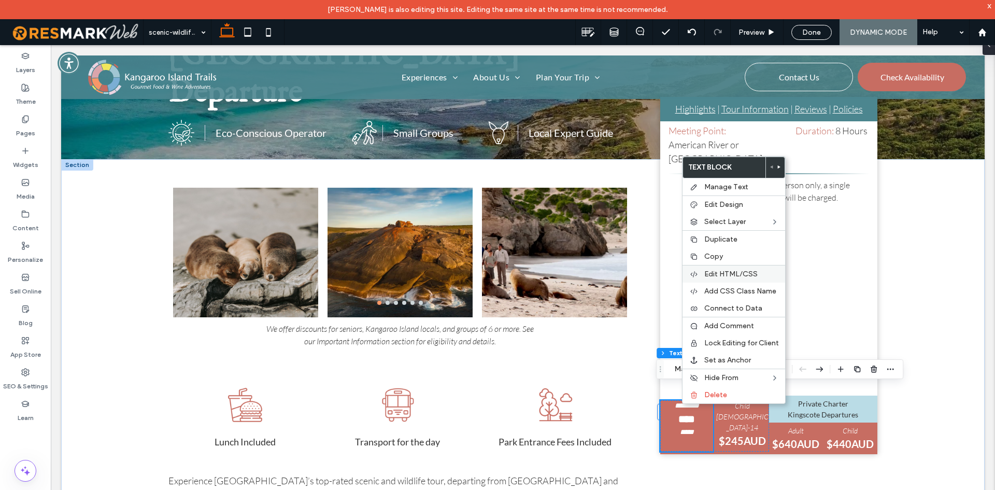
click at [741, 275] on span "Edit HTML/CSS" at bounding box center [730, 273] width 53 height 9
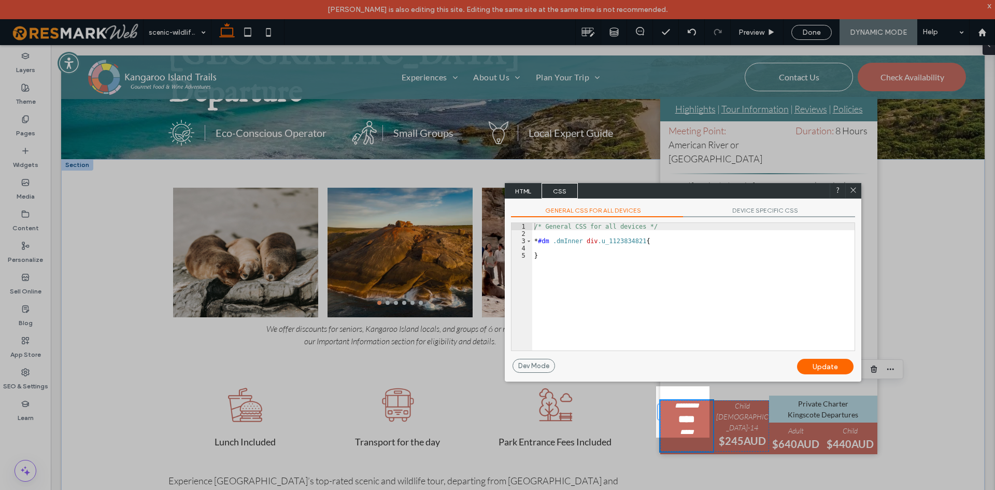
click at [524, 189] on span "HTML" at bounding box center [523, 191] width 36 height 16
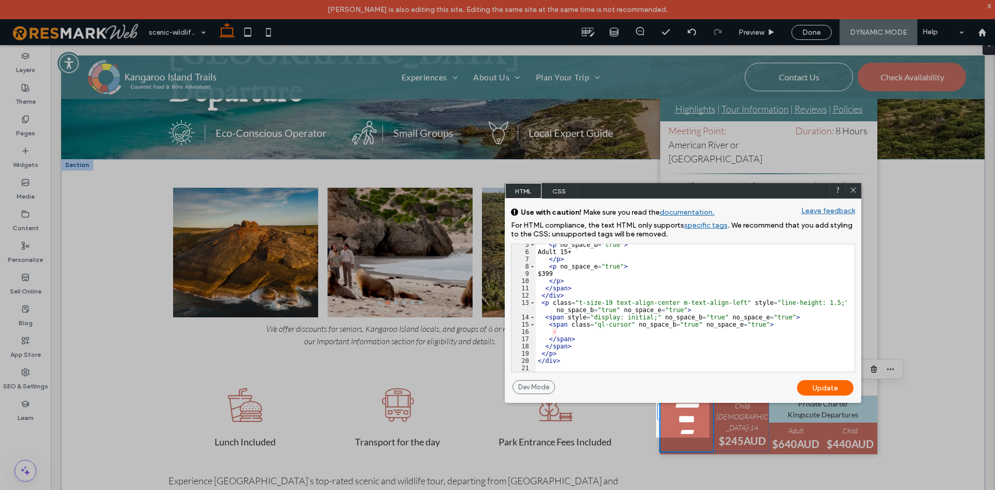
scroll to position [68, 0]
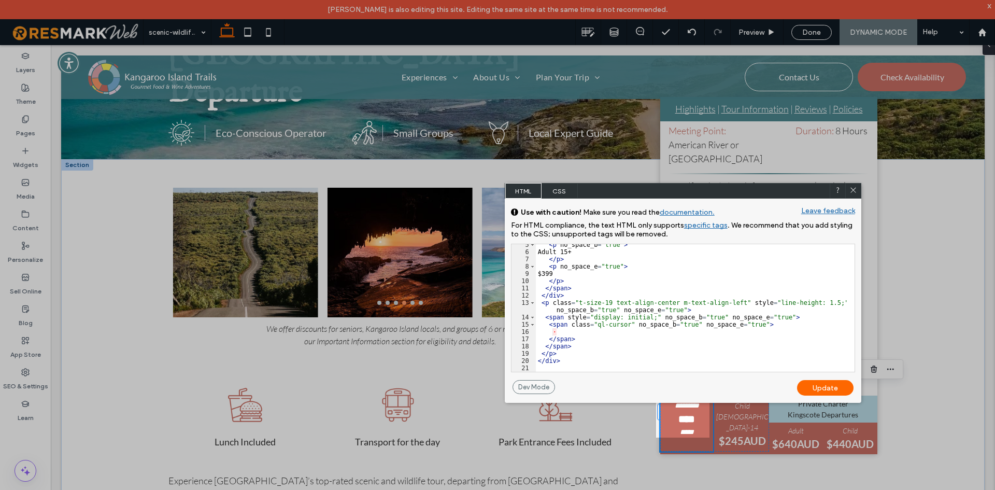
click at [851, 189] on use at bounding box center [852, 190] width 5 height 5
